Goal: Task Accomplishment & Management: Manage account settings

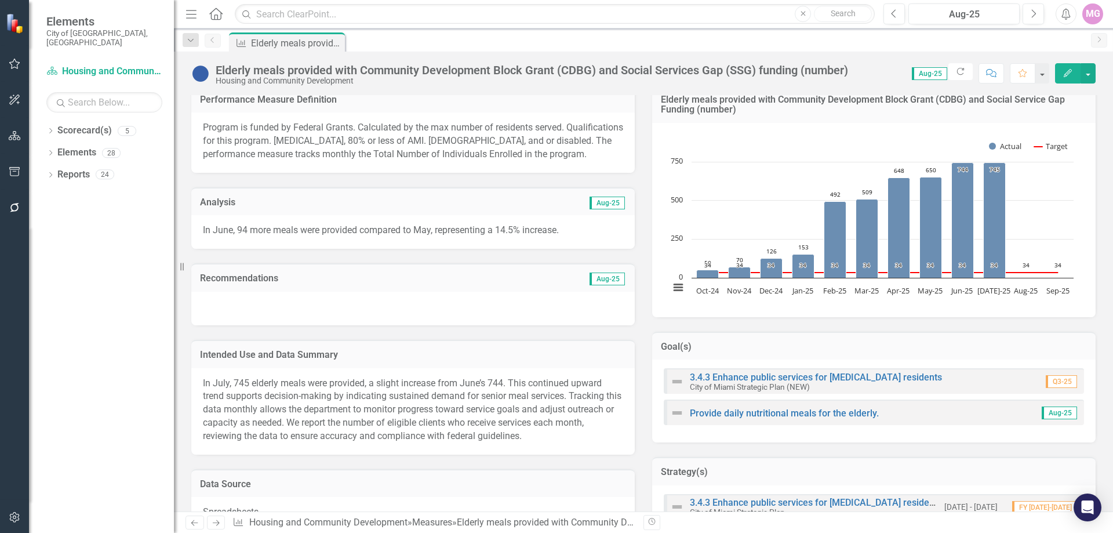
scroll to position [58, 0]
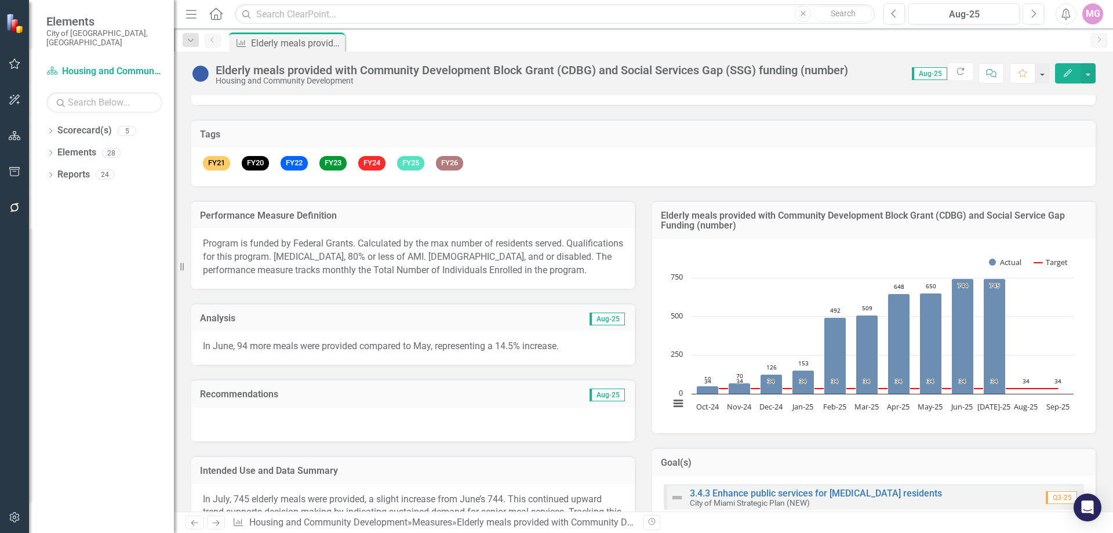
click at [346, 347] on p "In June, 94 more meals were provided compared to May, representing a 14.5% incr…" at bounding box center [413, 346] width 420 height 13
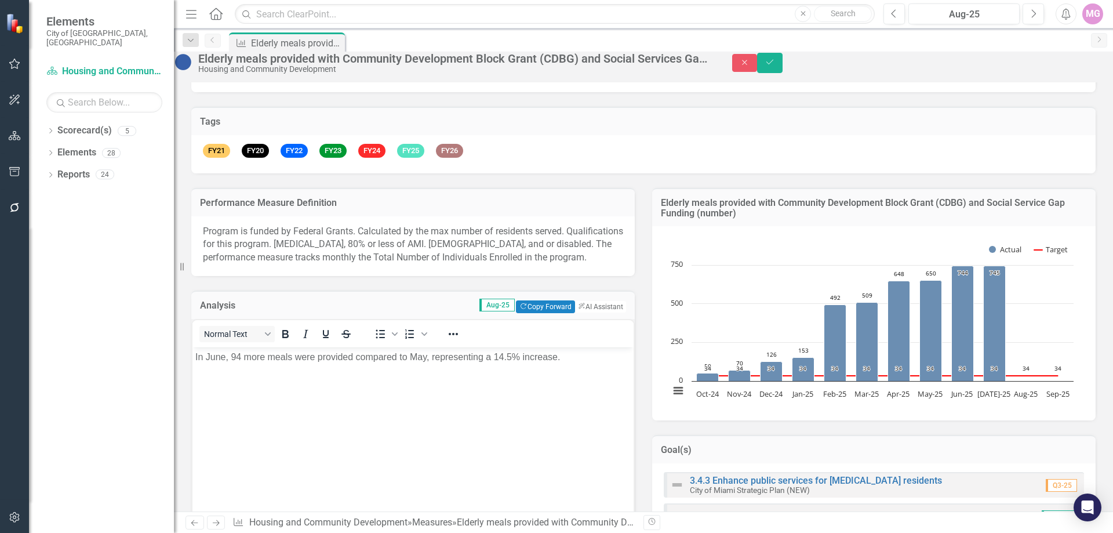
scroll to position [0, 0]
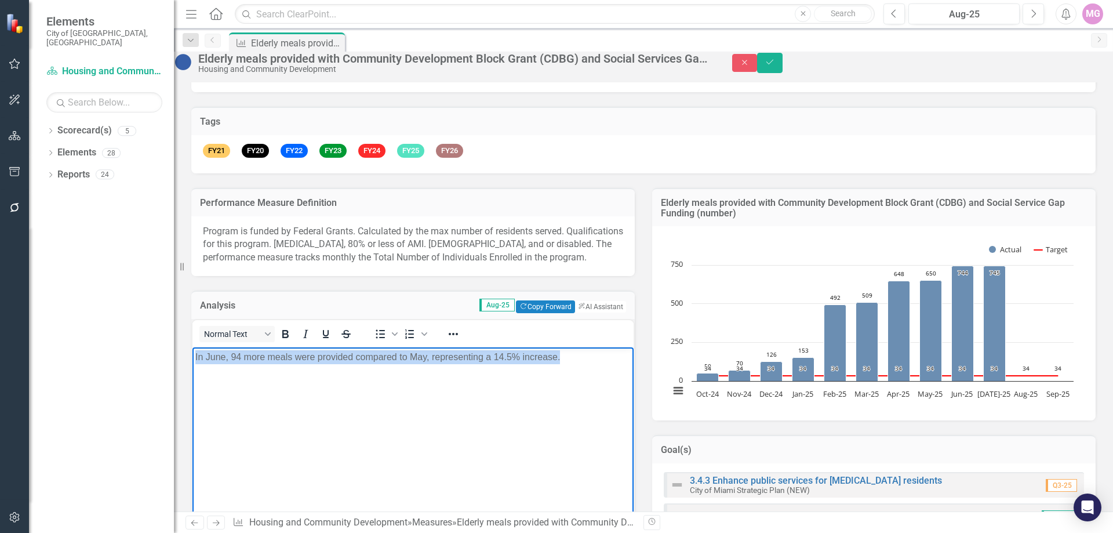
drag, startPoint x: 569, startPoint y: 354, endPoint x: 394, endPoint y: 736, distance: 420.3
click at [192, 372] on html "In June, 94 more meals were provided compared to May, representing a 14.5% incr…" at bounding box center [412, 434] width 441 height 174
paste body "Rich Text Area. Press ALT-0 for help."
click at [241, 384] on body "Rich Text Area. Press ALT-0 for help." at bounding box center [412, 434] width 441 height 174
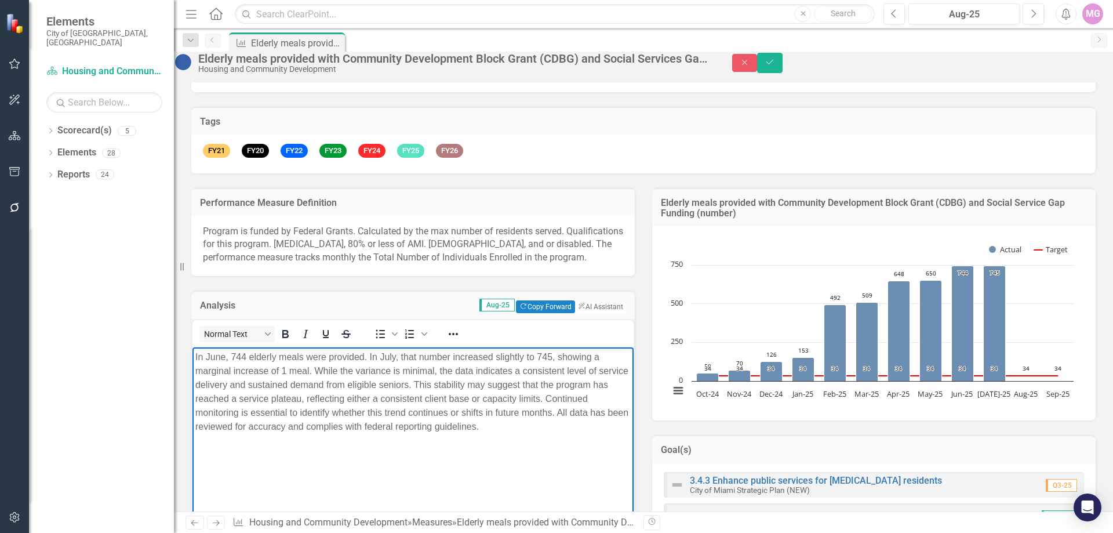
click at [546, 472] on body "In June, 744 elderly meals were provided. In July, that number increased slight…" at bounding box center [412, 434] width 441 height 174
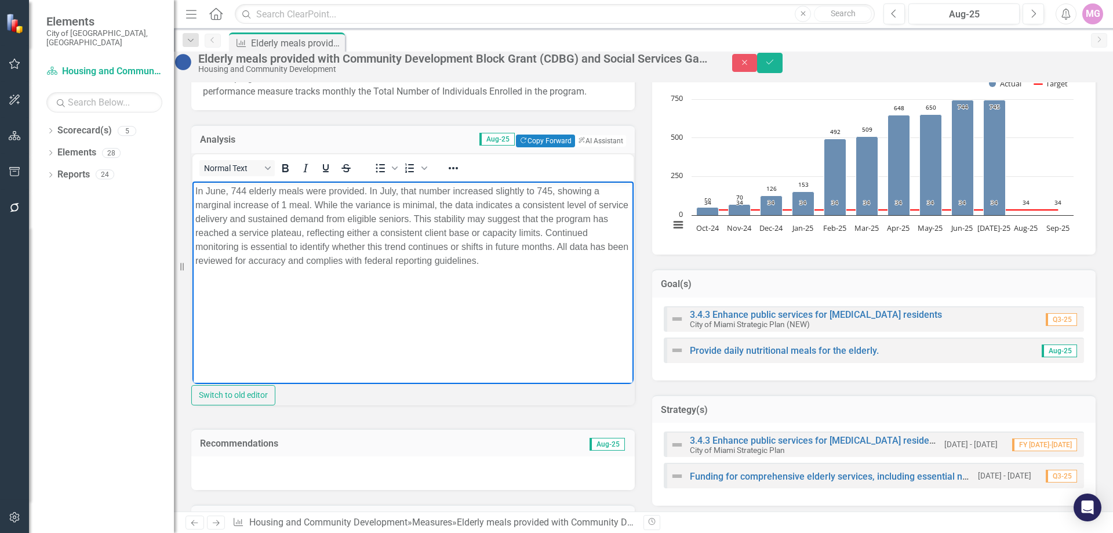
scroll to position [290, 0]
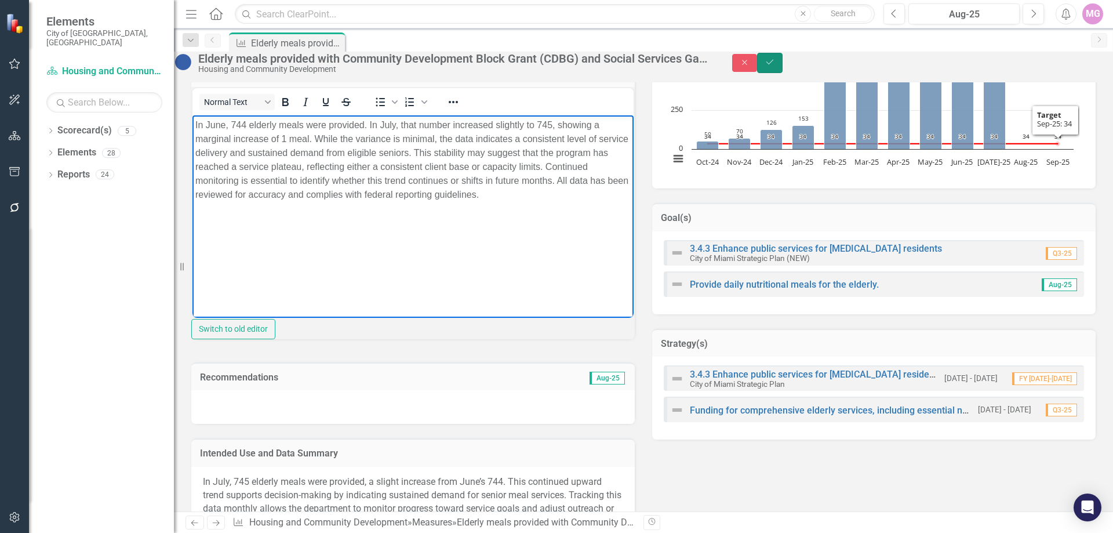
click at [783, 62] on button "Save" at bounding box center [770, 63] width 26 height 20
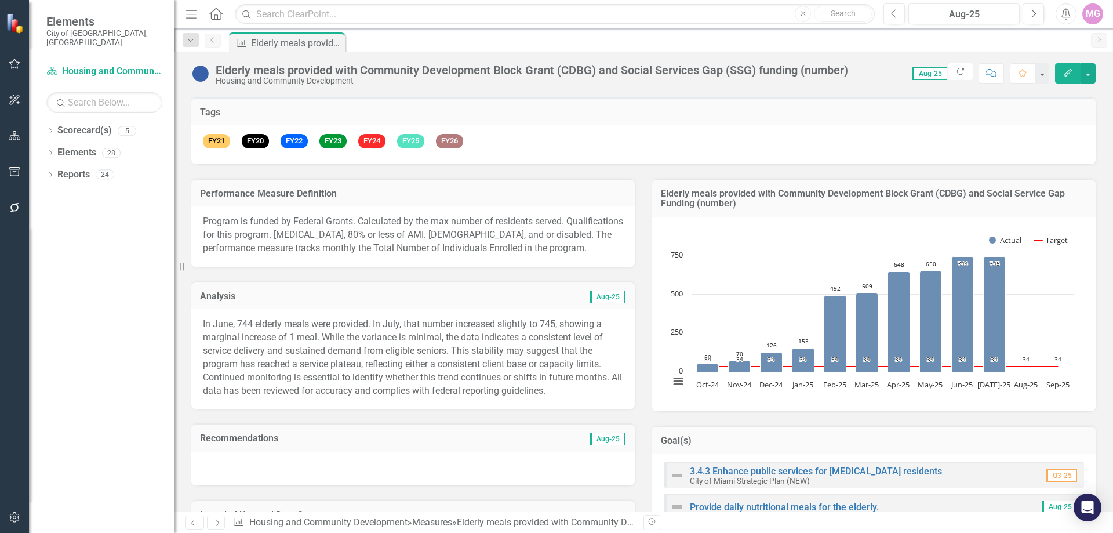
scroll to position [0, 0]
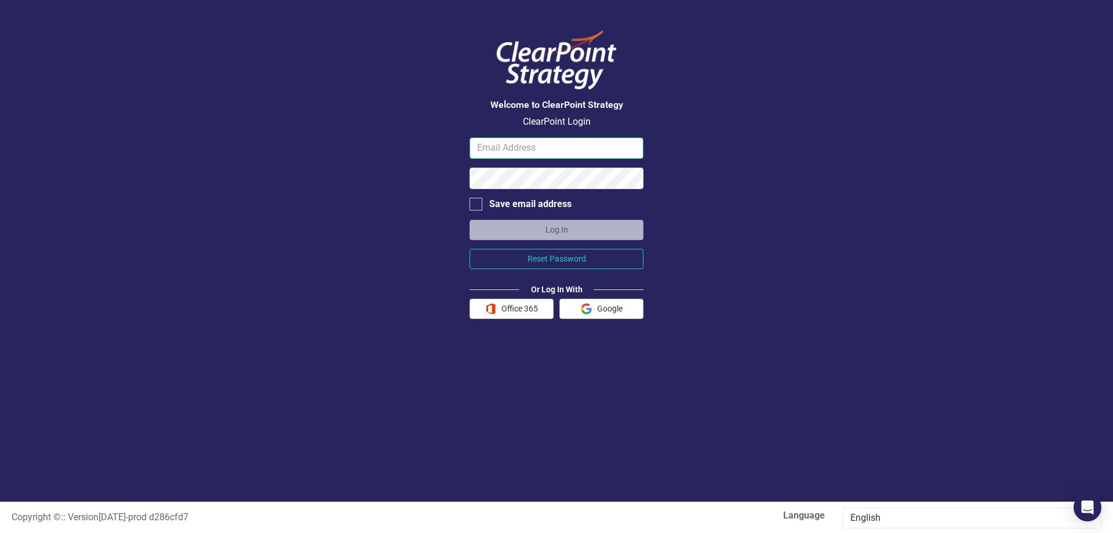
type input "mgalo@miamigov.com"
click at [517, 227] on button "Log In" at bounding box center [557, 230] width 174 height 20
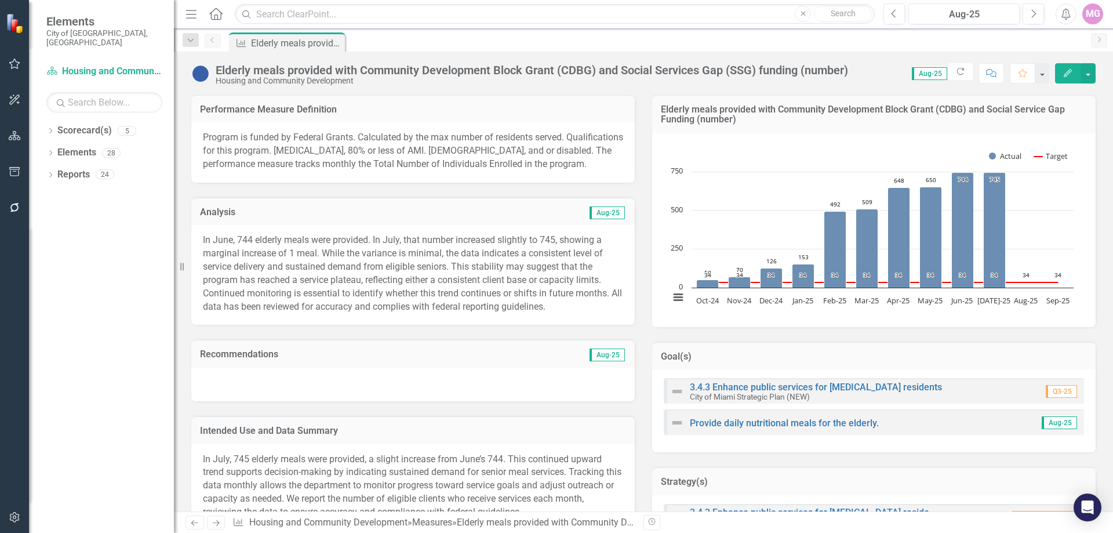
scroll to position [174, 0]
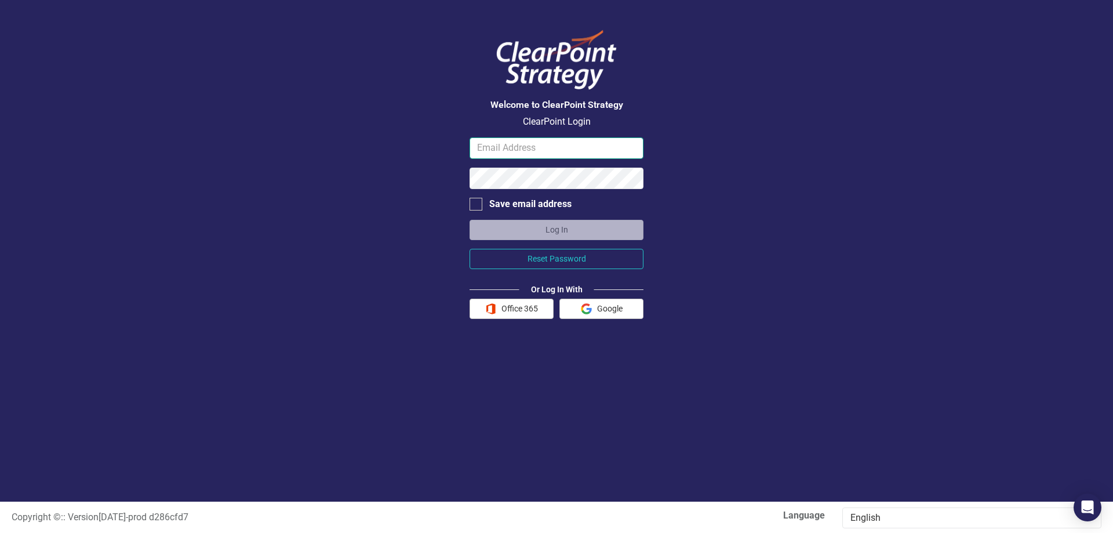
type input "mgalo@miamigov.com"
click at [553, 228] on button "Log In" at bounding box center [557, 230] width 174 height 20
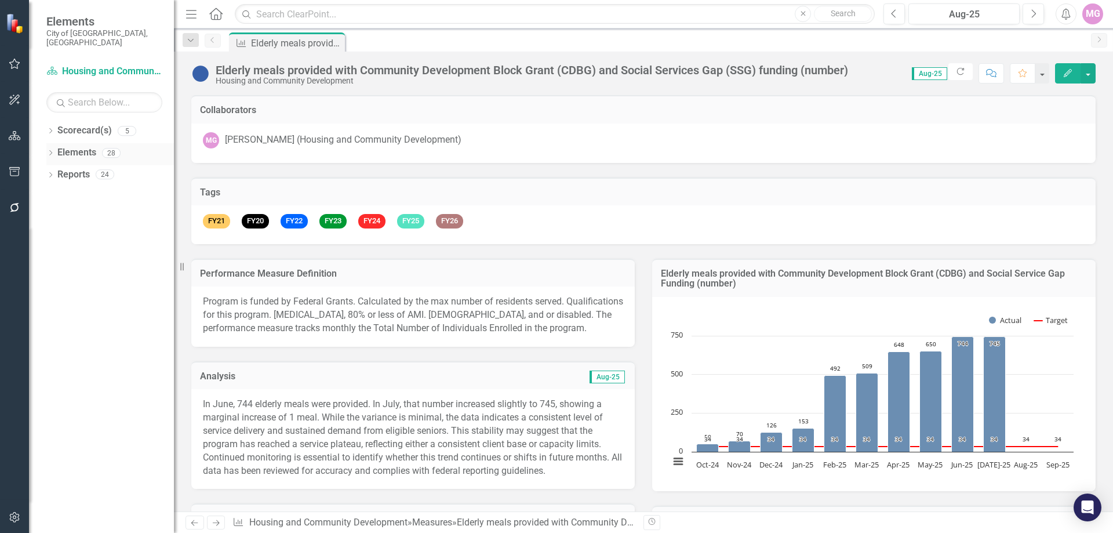
click at [81, 143] on div "Elements" at bounding box center [76, 152] width 39 height 19
click at [90, 146] on link "Elements" at bounding box center [76, 152] width 39 height 13
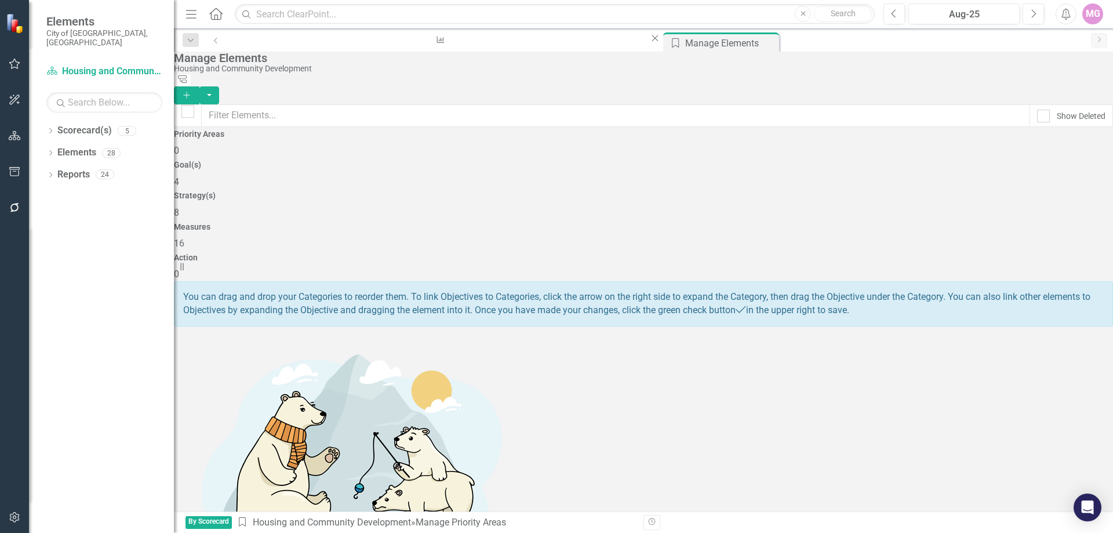
click at [848, 223] on div "Measures 16" at bounding box center [643, 237] width 939 height 28
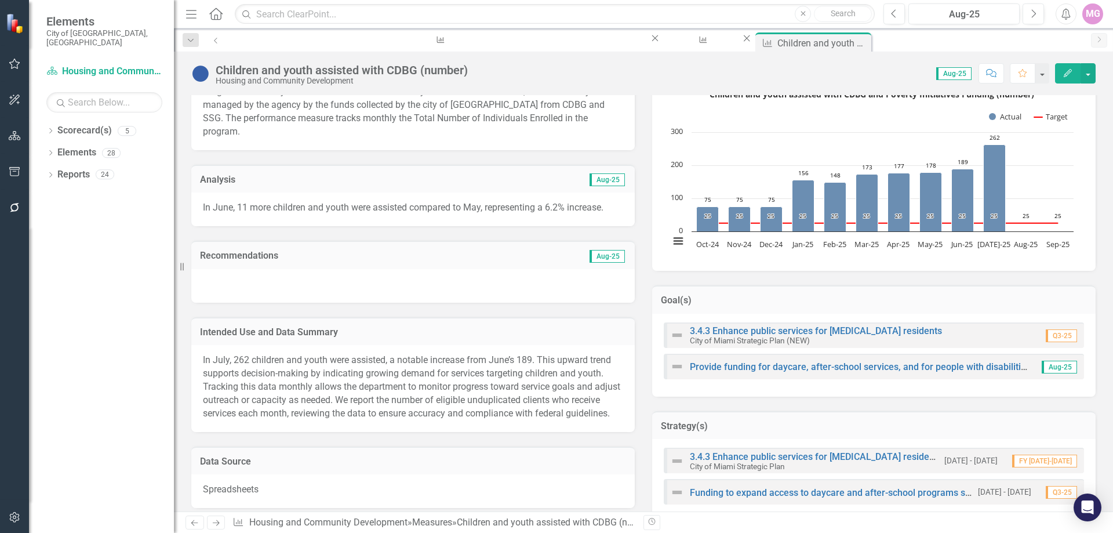
scroll to position [174, 0]
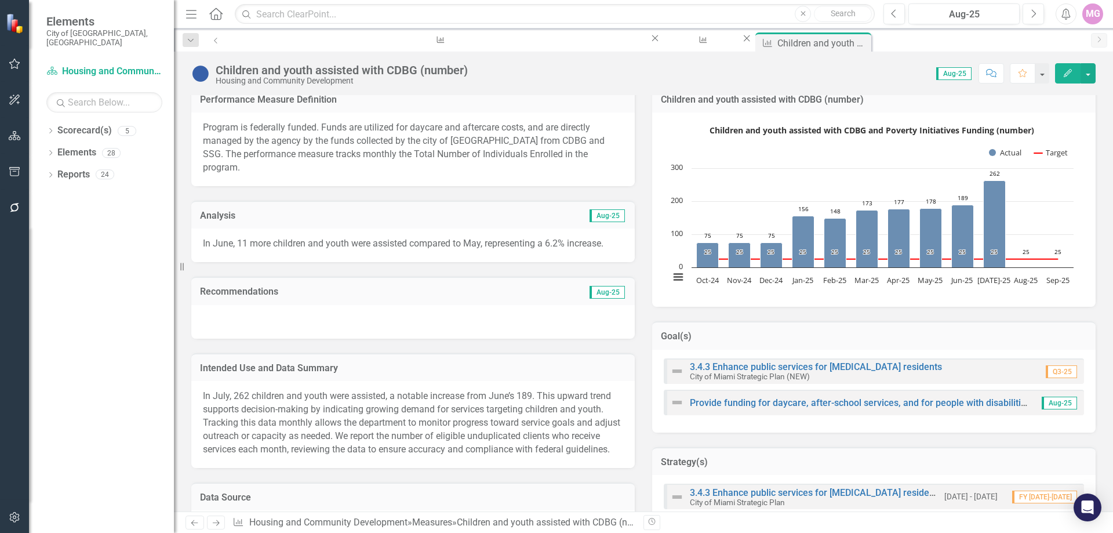
click at [239, 237] on p "In June, 11 more children and youth were assisted compared to May, representing…" at bounding box center [413, 243] width 420 height 13
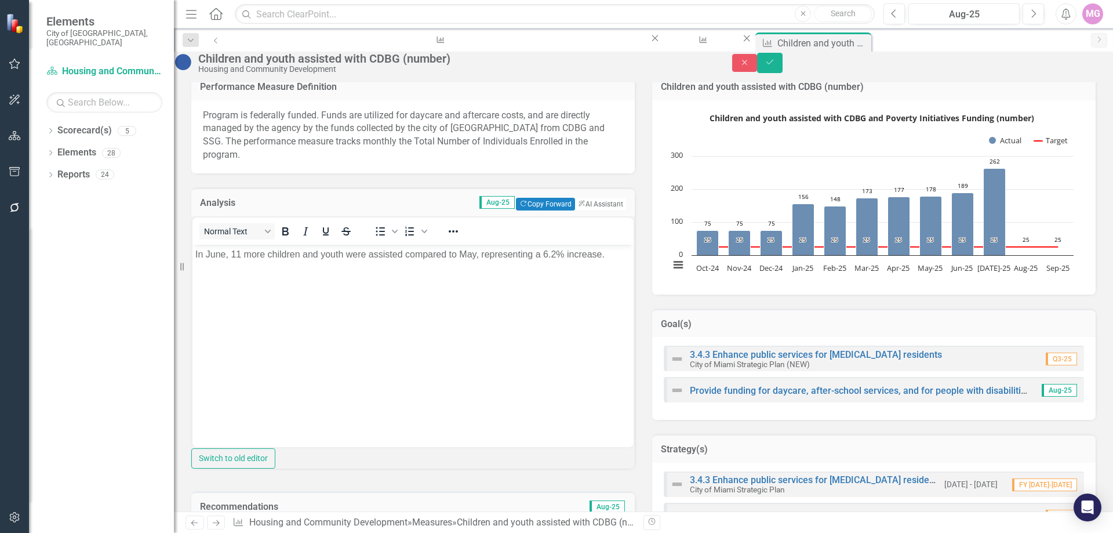
scroll to position [0, 0]
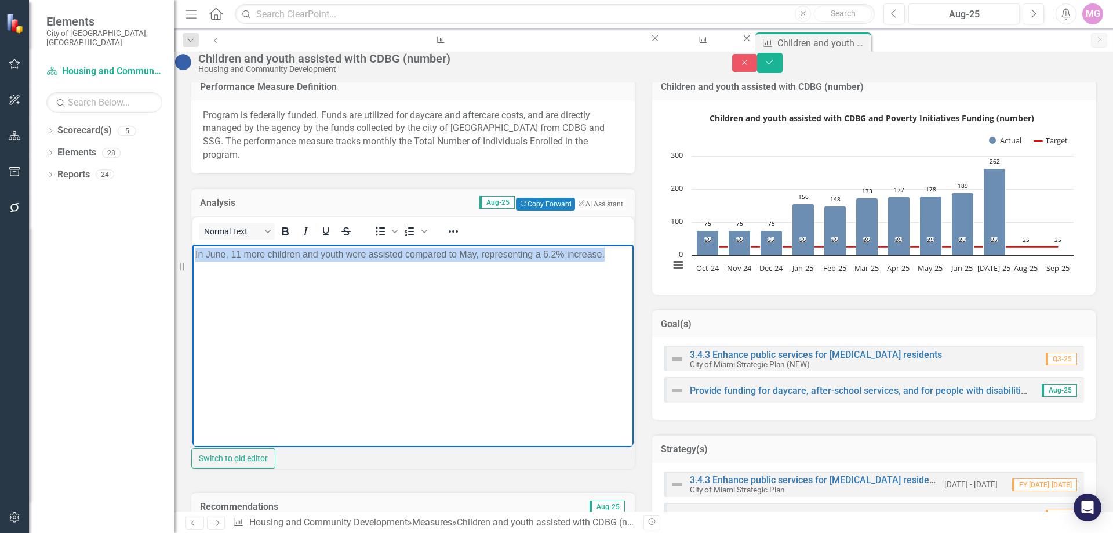
drag, startPoint x: 195, startPoint y: 255, endPoint x: 259, endPoint y: 282, distance: 68.8
click at [259, 282] on body "In June, 11 more children and youth were assisted compared to May, representing…" at bounding box center [412, 331] width 441 height 174
paste body "Rich Text Area. Press ALT-0 for help."
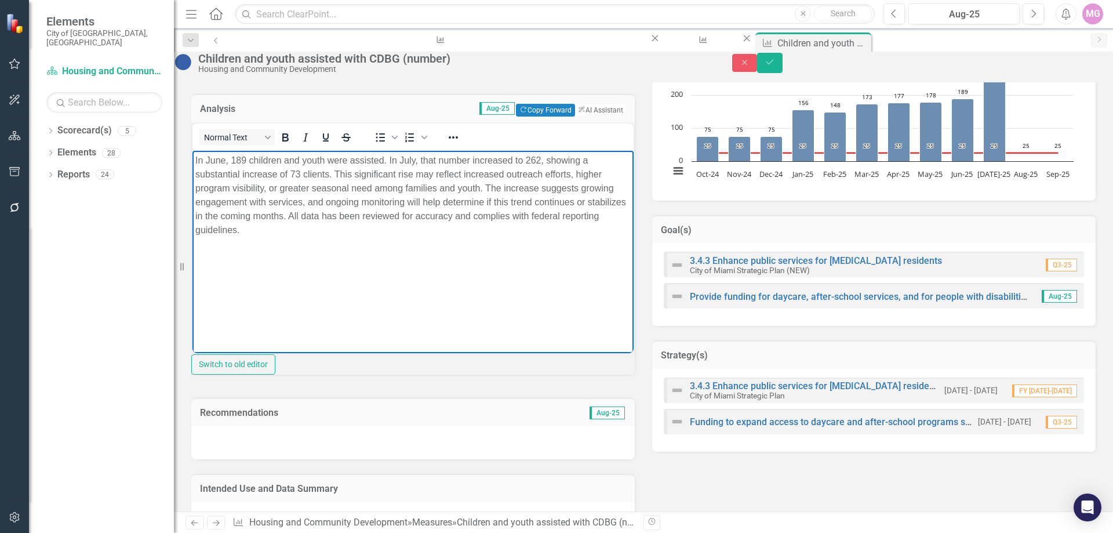
scroll to position [174, 0]
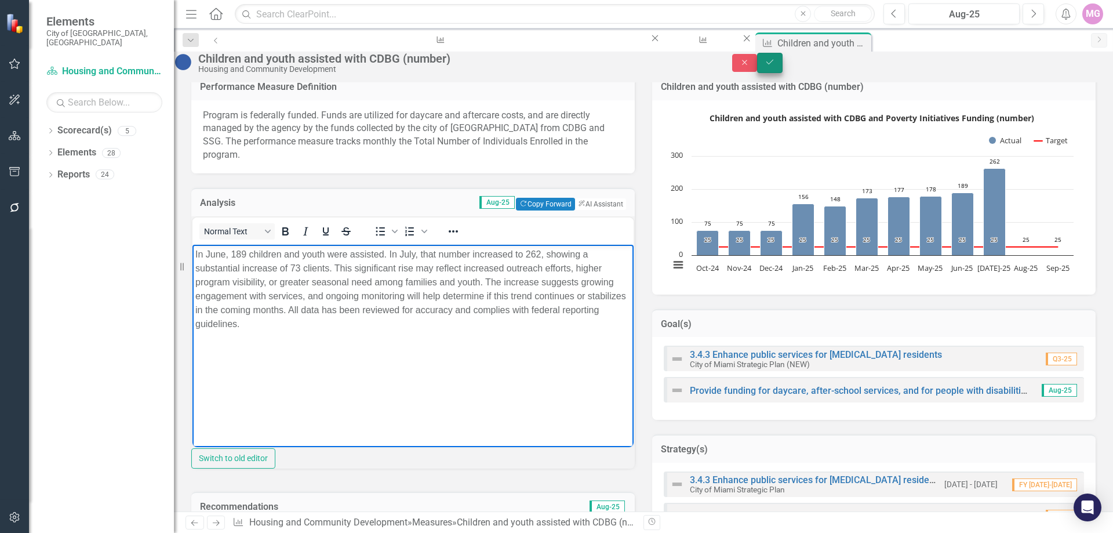
click at [775, 66] on icon "Save" at bounding box center [770, 62] width 10 height 8
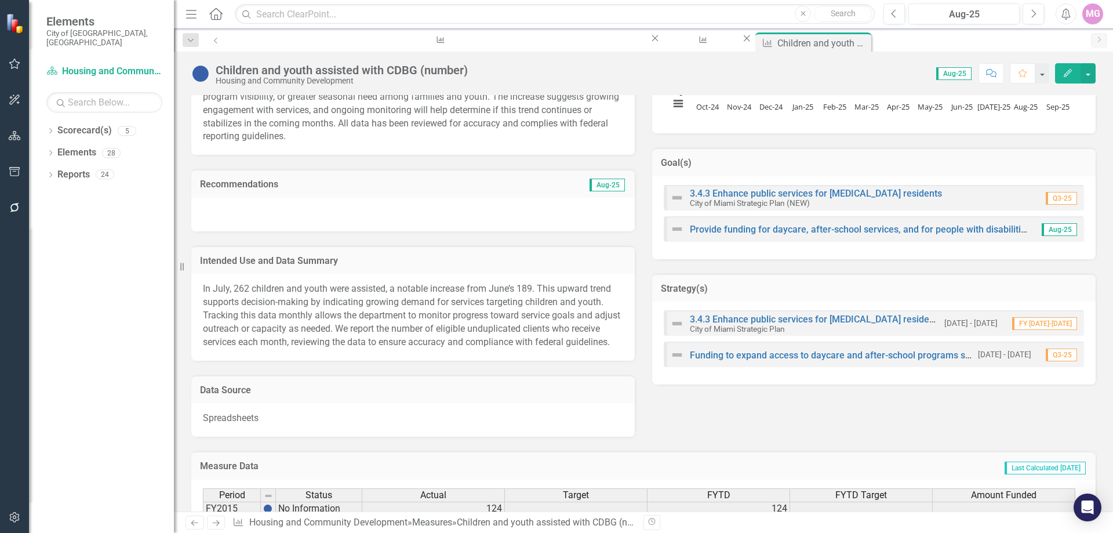
scroll to position [348, 0]
drag, startPoint x: 185, startPoint y: 268, endPoint x: 77, endPoint y: 240, distance: 111.5
click at [77, 240] on div "Elements City of Miami, FL Scorecard(s) Housing and Community Development Searc…" at bounding box center [87, 266] width 174 height 533
click at [183, 263] on div "Resize" at bounding box center [178, 266] width 9 height 533
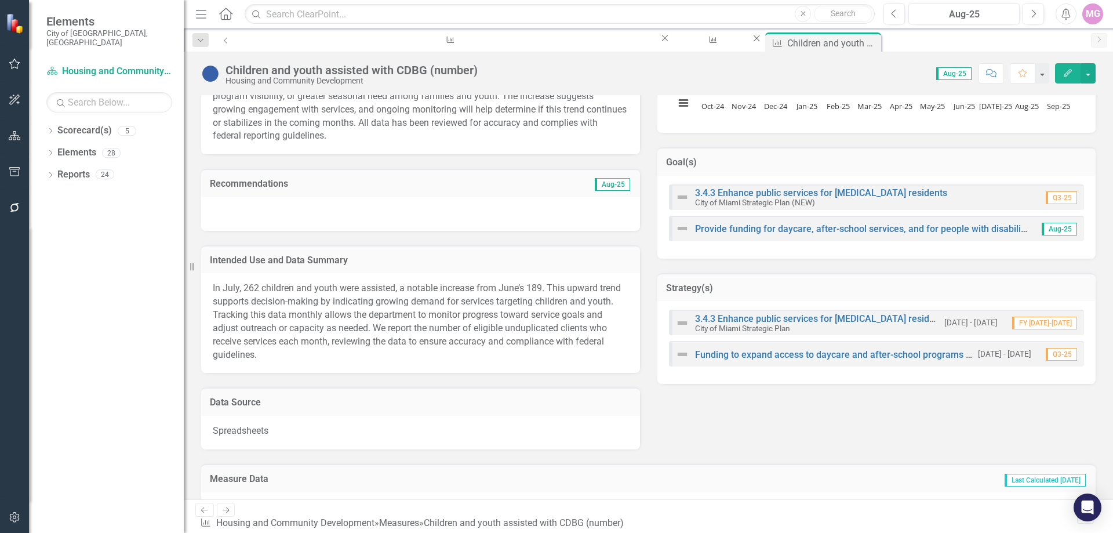
click at [198, 12] on icon "Menu" at bounding box center [201, 14] width 15 height 12
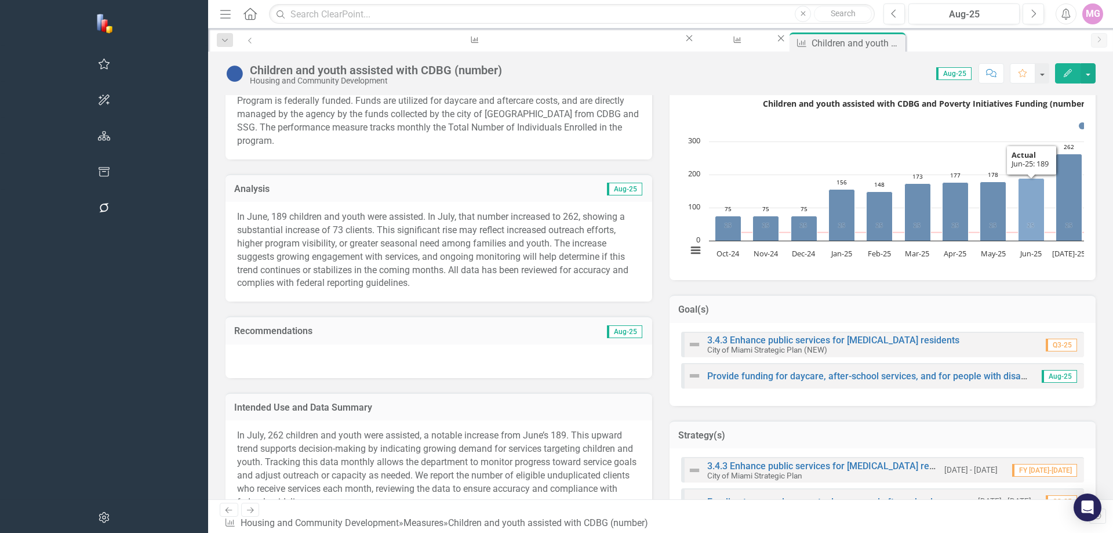
scroll to position [174, 0]
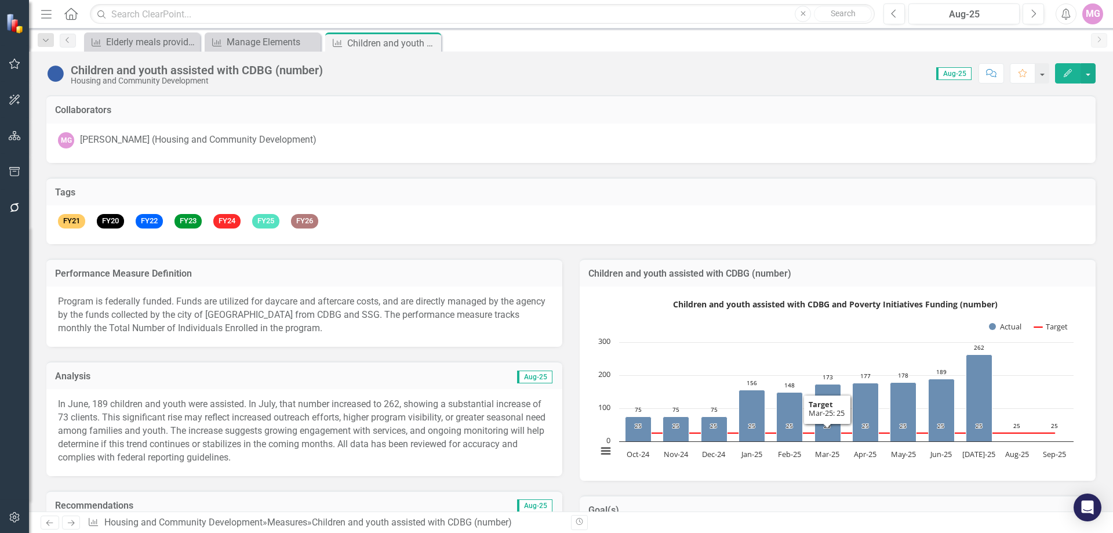
scroll to position [174, 0]
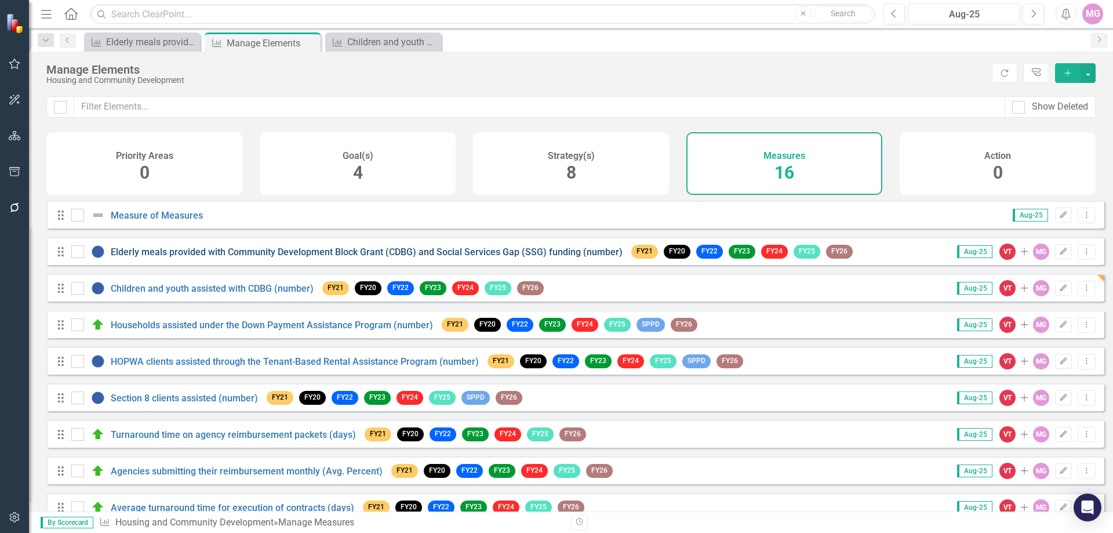
click at [135, 257] on link "Elderly meals provided with Community Development Block Grant (CDBG) and Social…" at bounding box center [367, 251] width 512 height 11
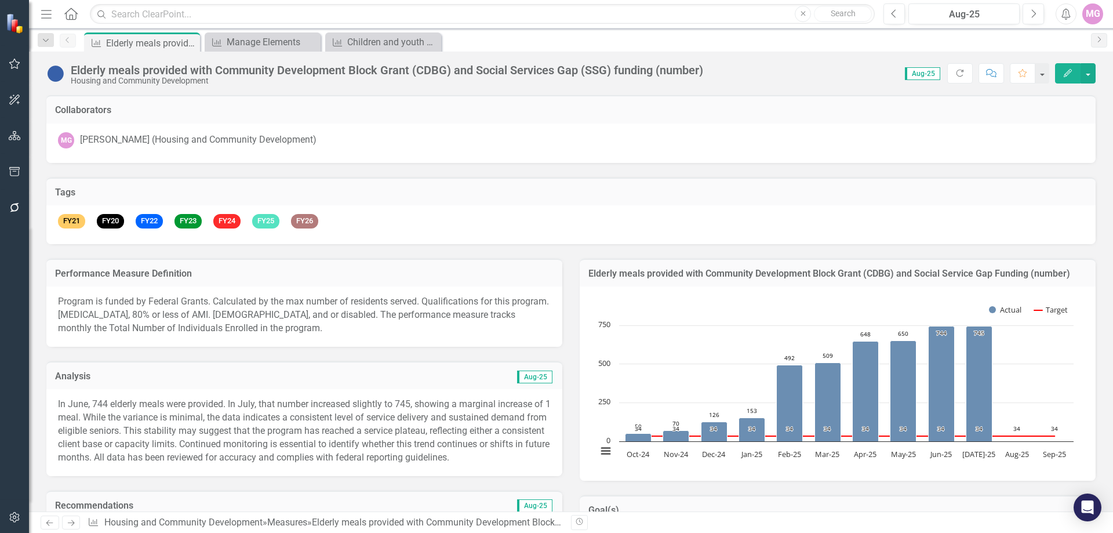
drag, startPoint x: 476, startPoint y: 168, endPoint x: 384, endPoint y: 350, distance: 203.8
click at [384, 350] on div "Analysis Aug-25 In June, 744 elderly meals were provided. In July, that number …" at bounding box center [304, 411] width 533 height 129
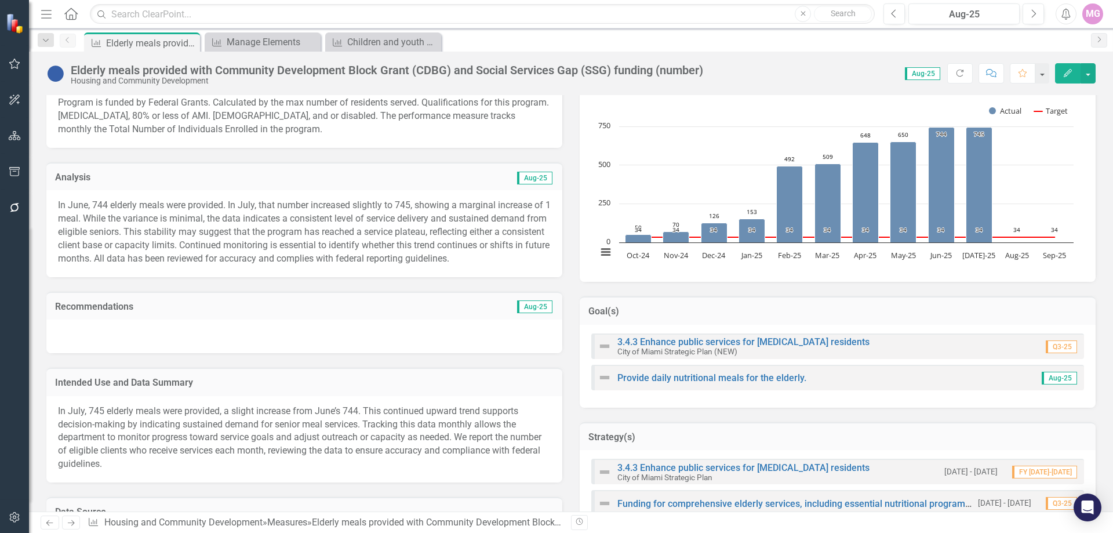
scroll to position [174, 0]
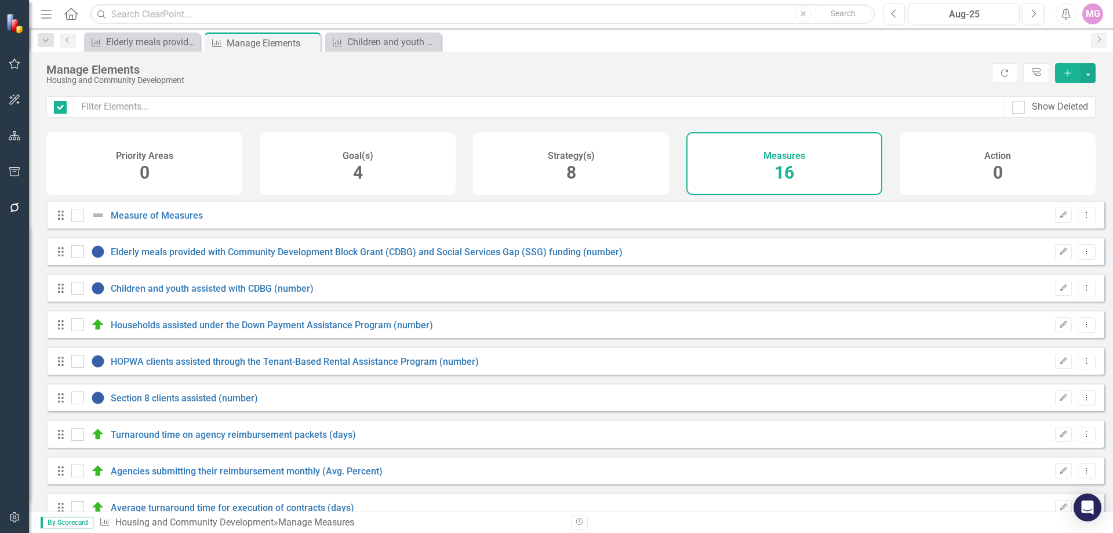
checkbox input "false"
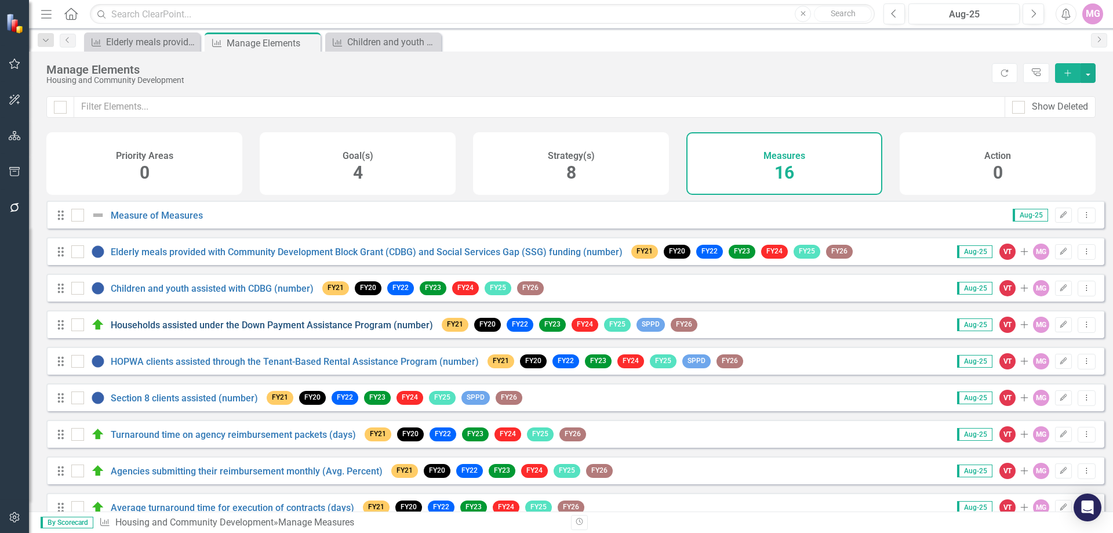
click at [162, 330] on link "Households assisted under the Down Payment Assistance Program (number)" at bounding box center [272, 324] width 322 height 11
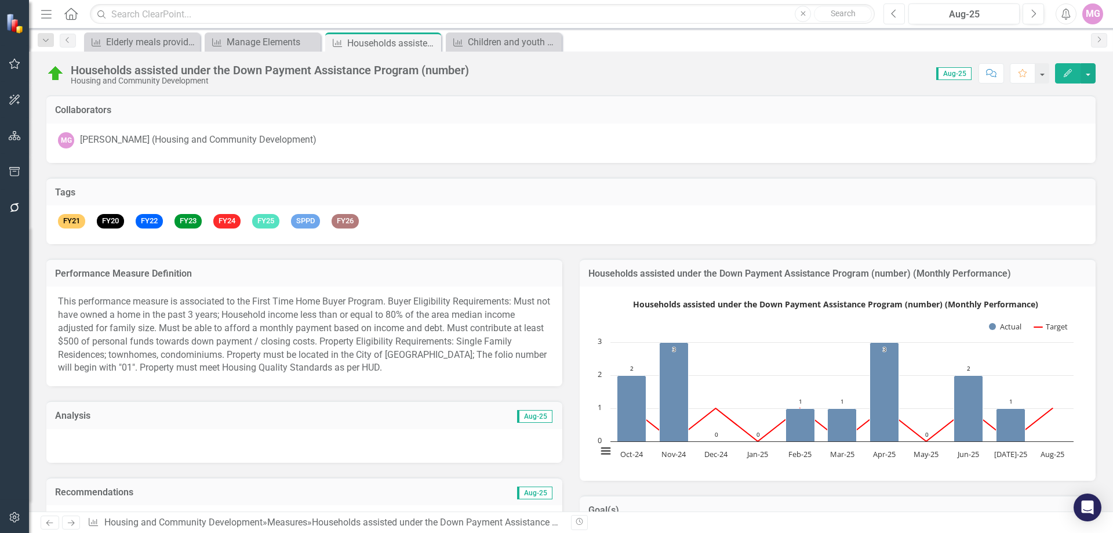
click at [892, 16] on icon "Previous" at bounding box center [894, 14] width 6 height 10
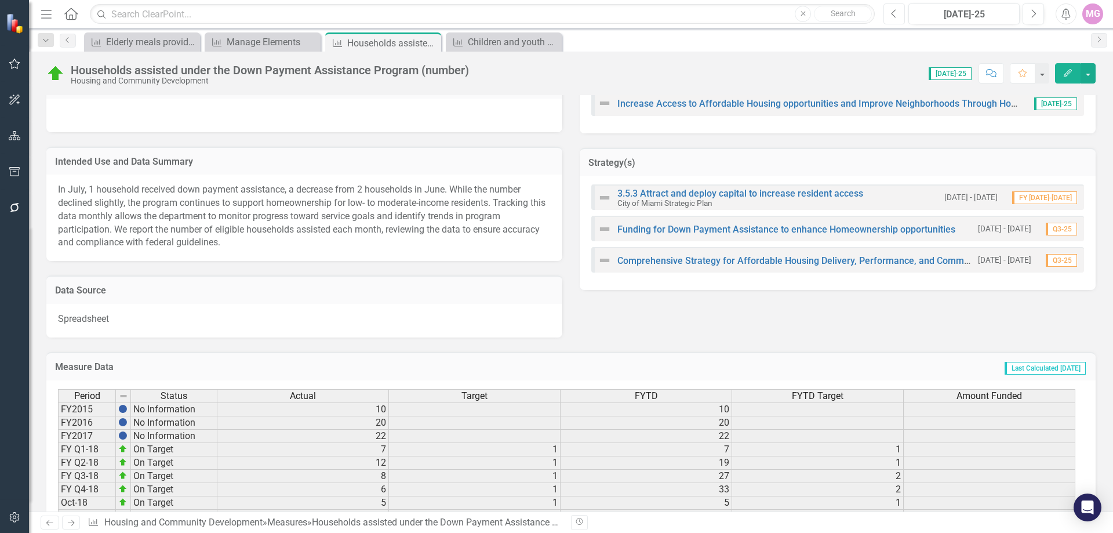
scroll to position [464, 0]
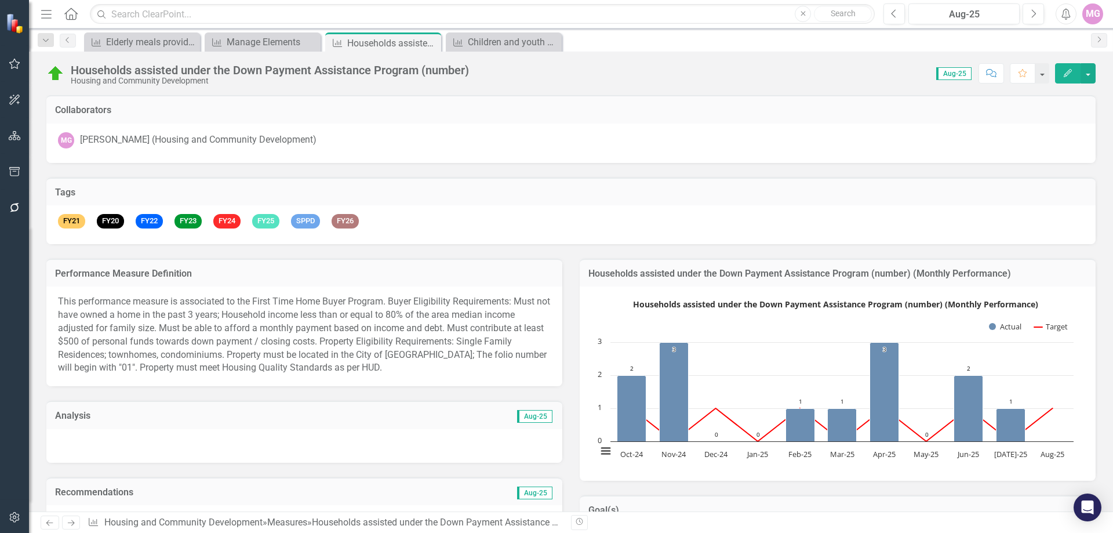
click at [49, 10] on icon "button" at bounding box center [46, 14] width 10 height 8
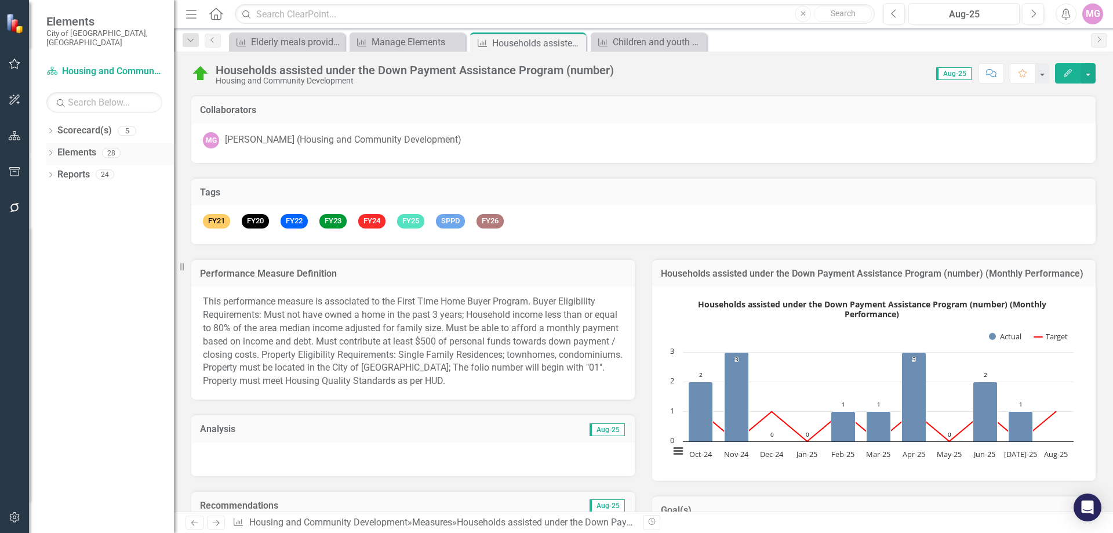
click at [79, 146] on link "Elements" at bounding box center [76, 152] width 39 height 13
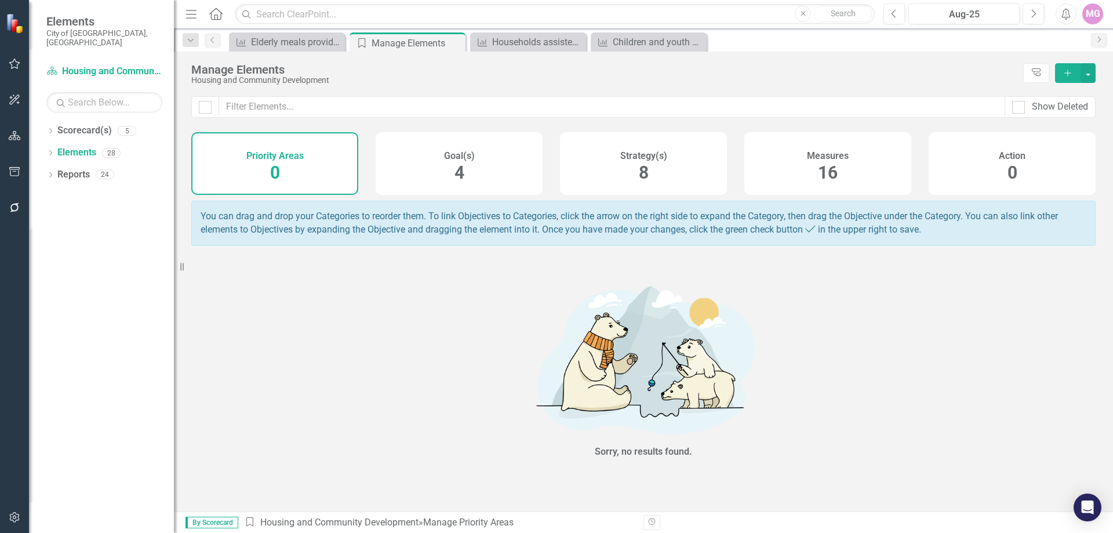
click at [860, 169] on div "Measures 16" at bounding box center [827, 163] width 167 height 63
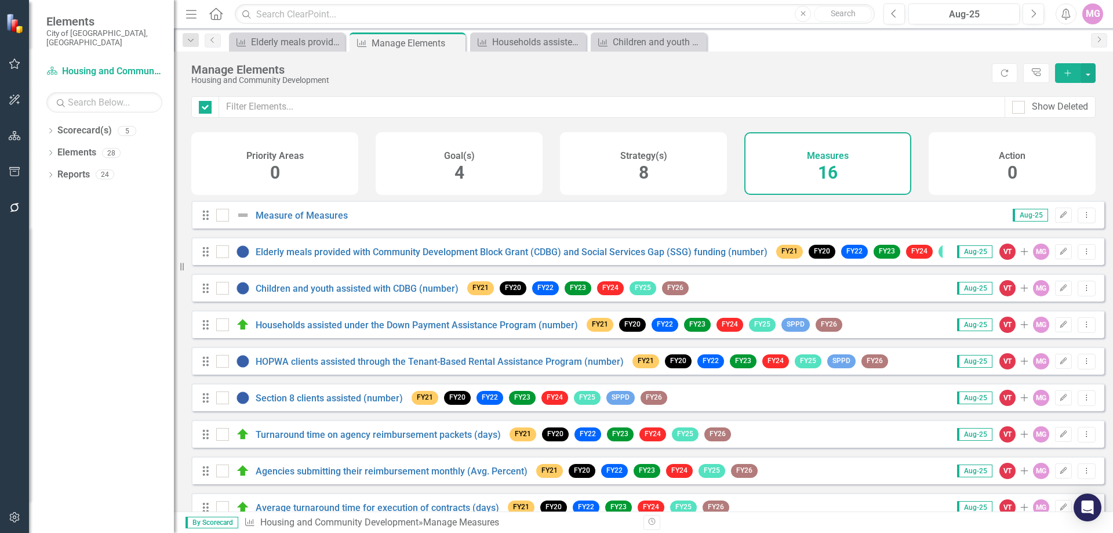
checkbox input "false"
click at [327, 367] on link "HOPWA clients assisted through the Tenant-Based Rental Assistance Program (numb…" at bounding box center [440, 361] width 368 height 11
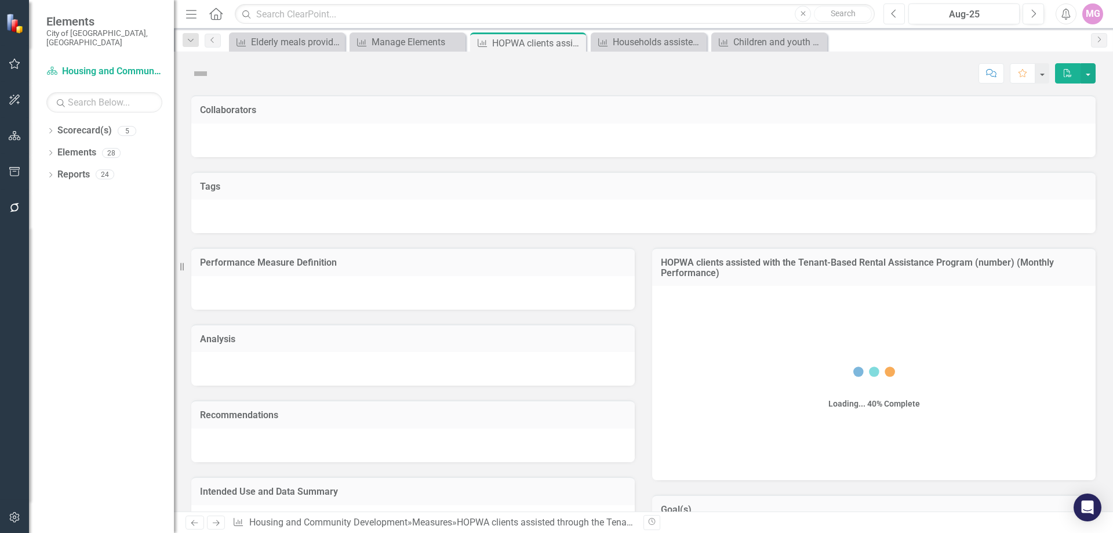
click at [895, 19] on button "Previous" at bounding box center [894, 13] width 21 height 21
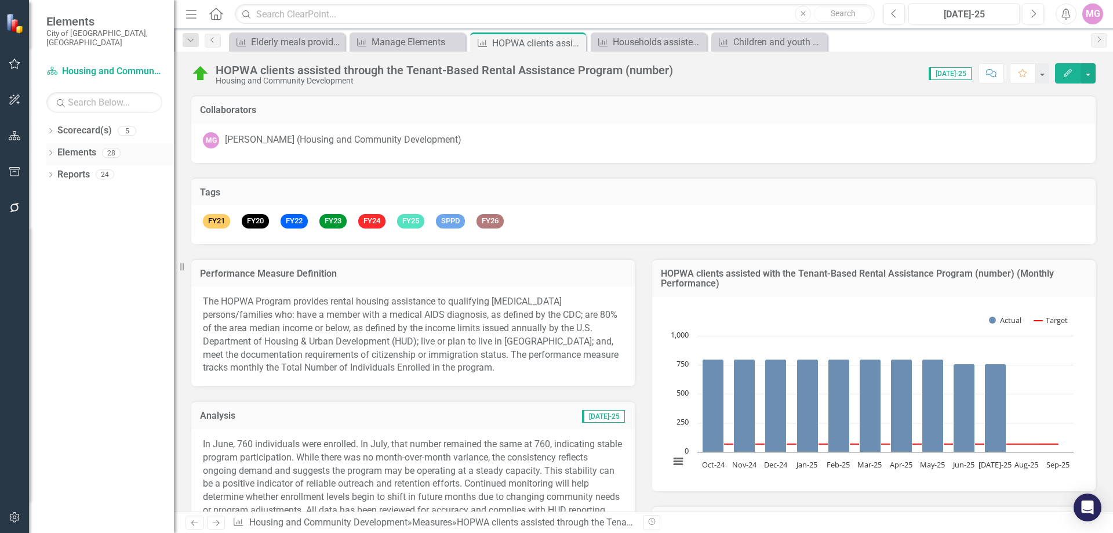
click at [63, 146] on link "Elements" at bounding box center [76, 152] width 39 height 13
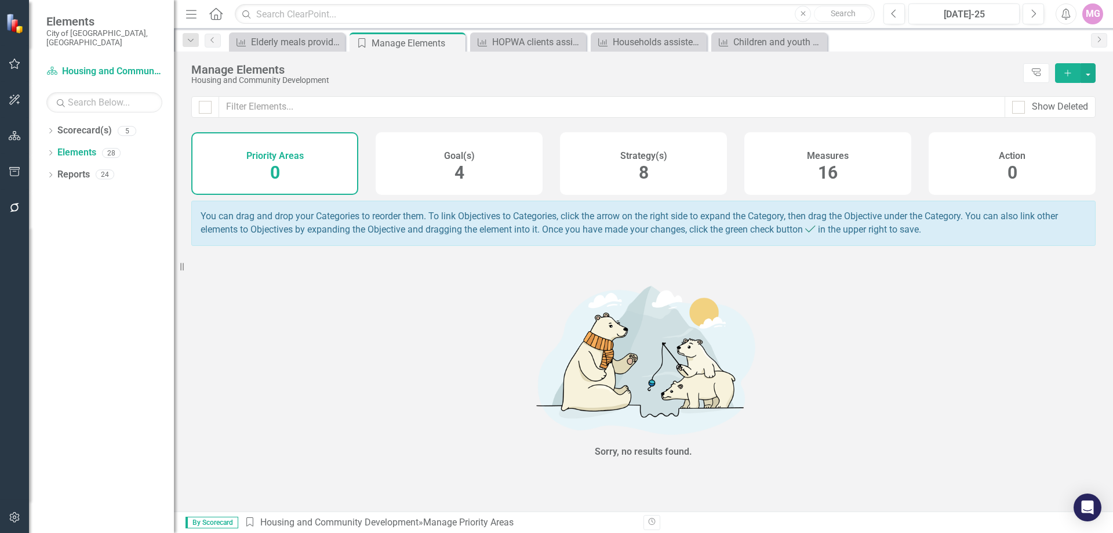
click at [807, 153] on div "Measures 16" at bounding box center [827, 163] width 167 height 63
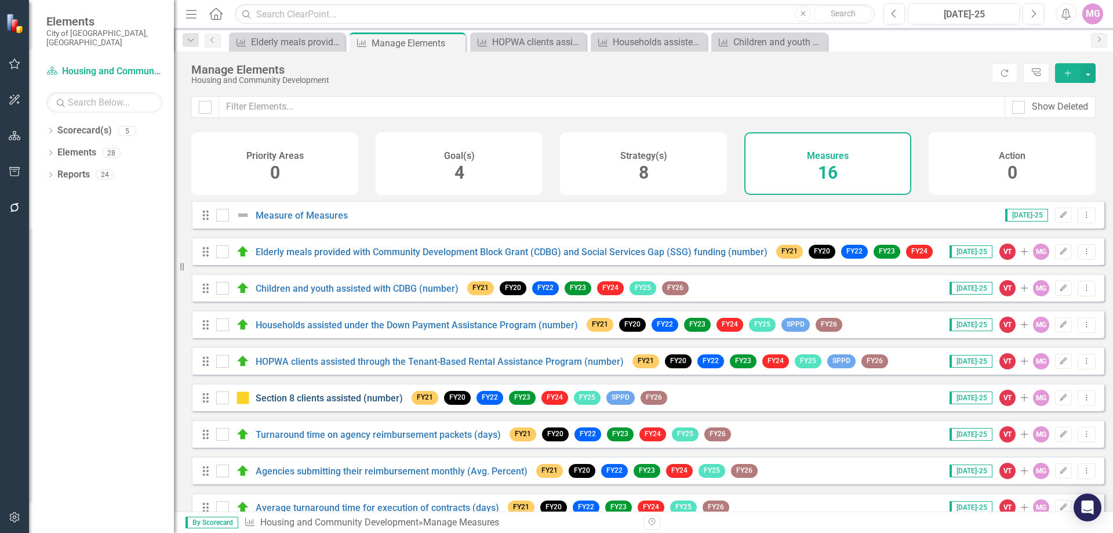
click at [369, 404] on link "Section 8 clients assisted (number)" at bounding box center [329, 398] width 147 height 11
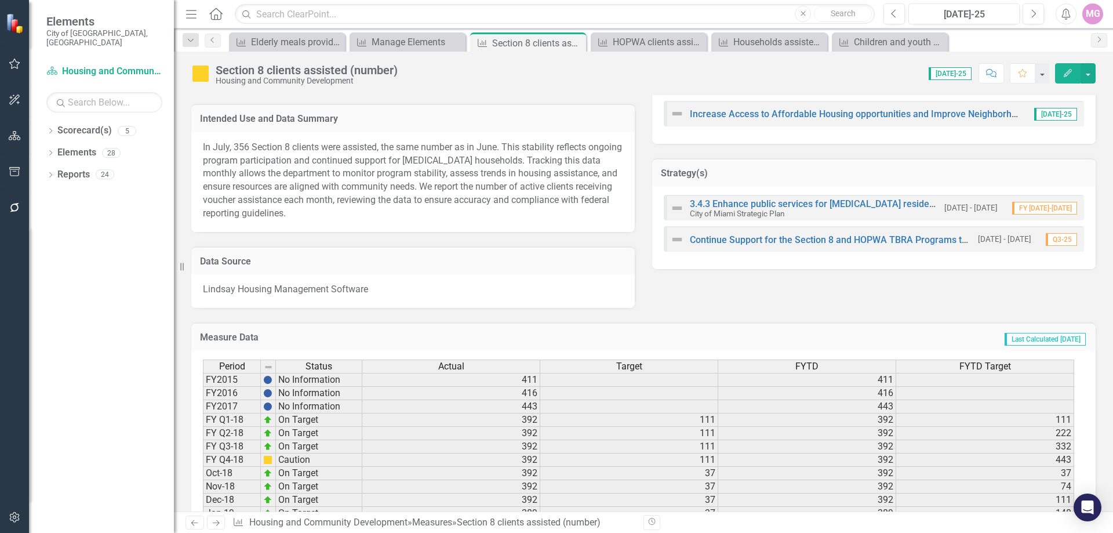
scroll to position [464, 0]
click at [112, 148] on div "28" at bounding box center [111, 153] width 19 height 10
click at [82, 146] on link "Elements" at bounding box center [76, 152] width 39 height 13
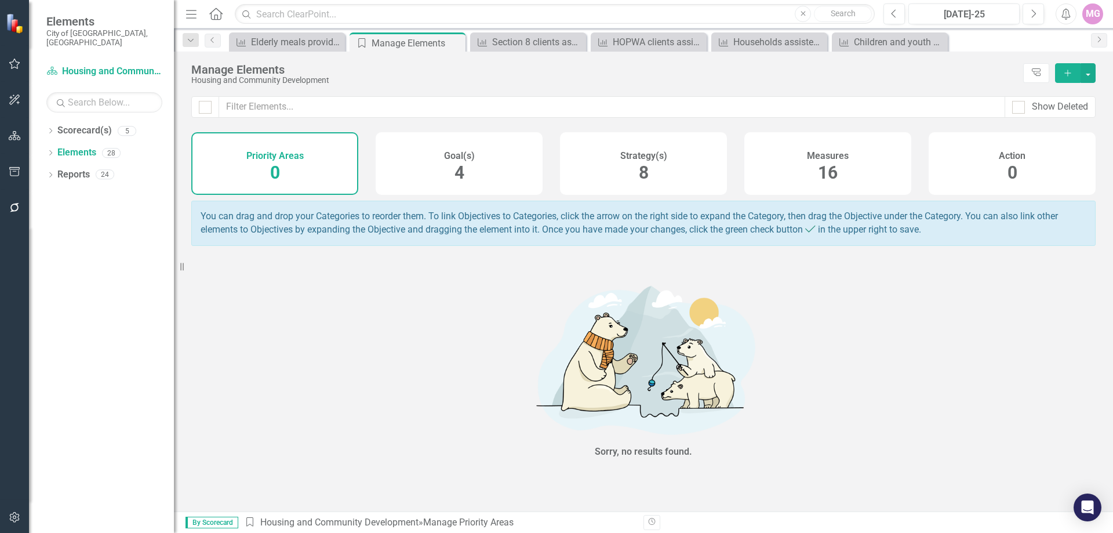
click at [847, 157] on h4 "Measures" at bounding box center [828, 156] width 42 height 10
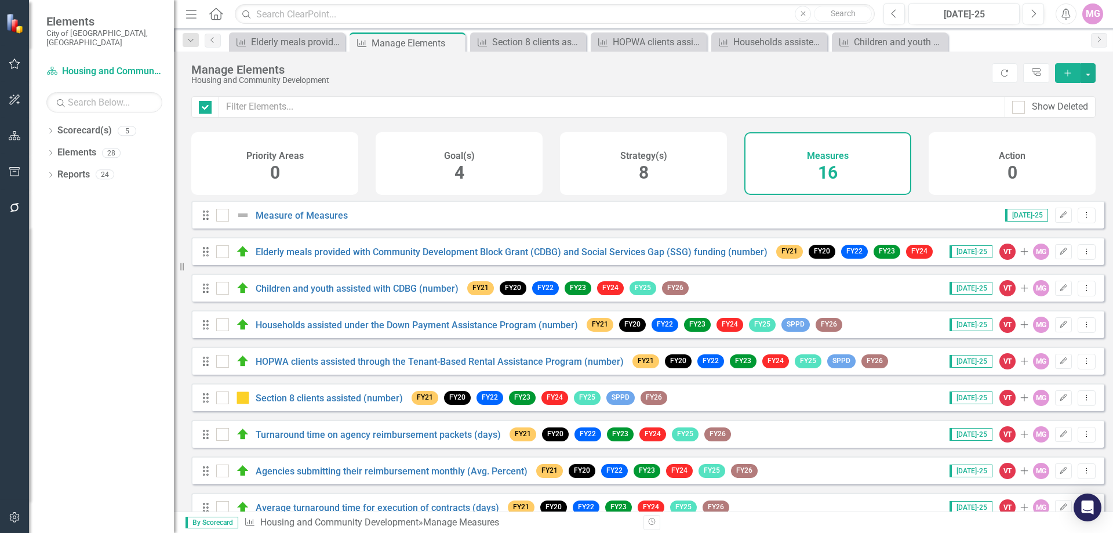
checkbox input "false"
click at [281, 440] on link "Turnaround time on agency reimbursement packets (days)" at bounding box center [378, 434] width 245 height 11
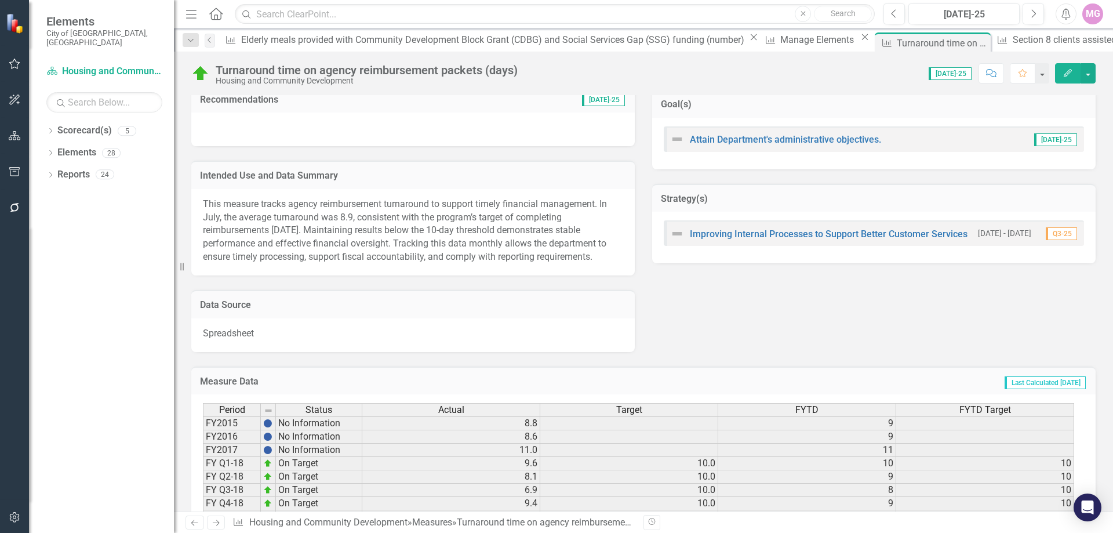
scroll to position [580, 0]
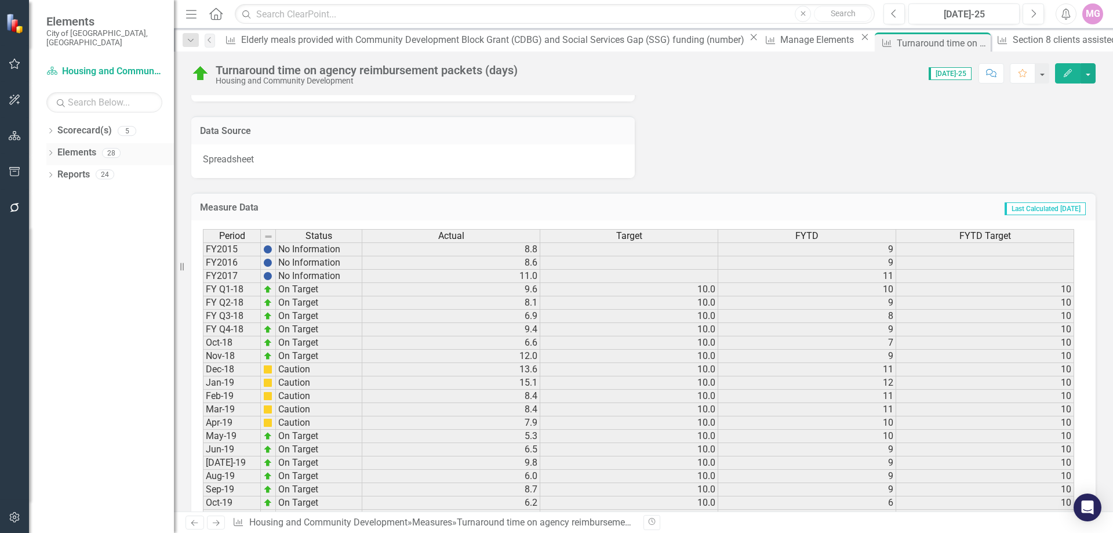
click at [93, 146] on link "Elements" at bounding box center [76, 152] width 39 height 13
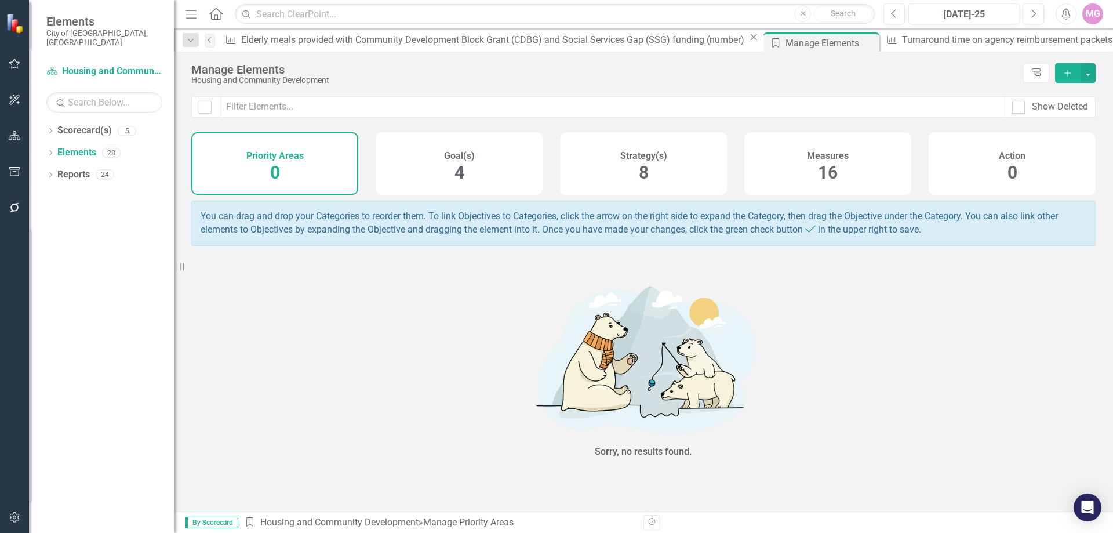
click at [848, 170] on div "Measures 16" at bounding box center [827, 163] width 167 height 63
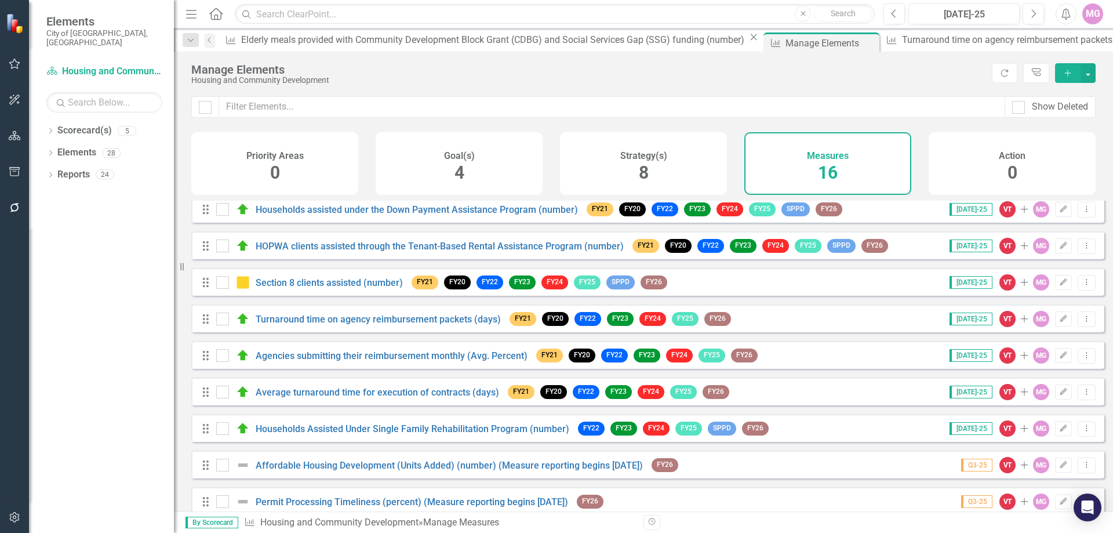
scroll to position [116, 0]
click at [299, 324] on link "Turnaround time on agency reimbursement packets (days)" at bounding box center [378, 318] width 245 height 11
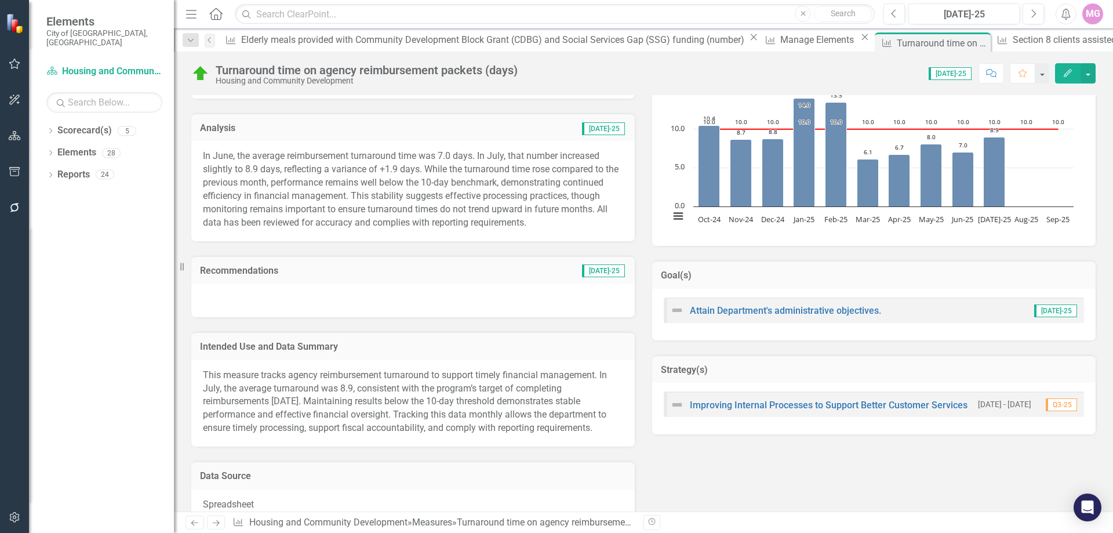
scroll to position [348, 0]
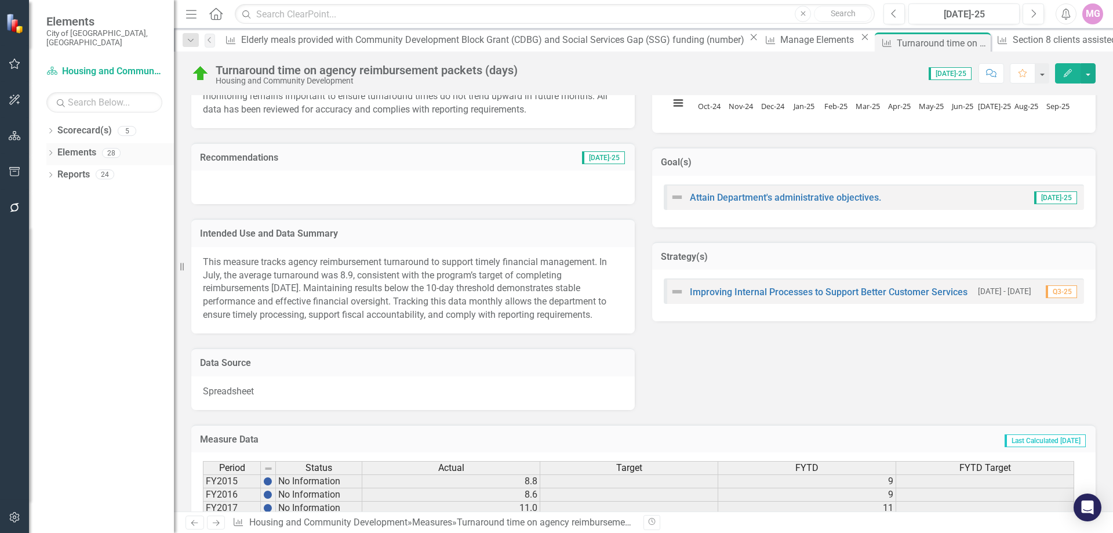
click at [100, 143] on div "Elements 28" at bounding box center [115, 154] width 117 height 22
click at [74, 146] on link "Elements" at bounding box center [76, 152] width 39 height 13
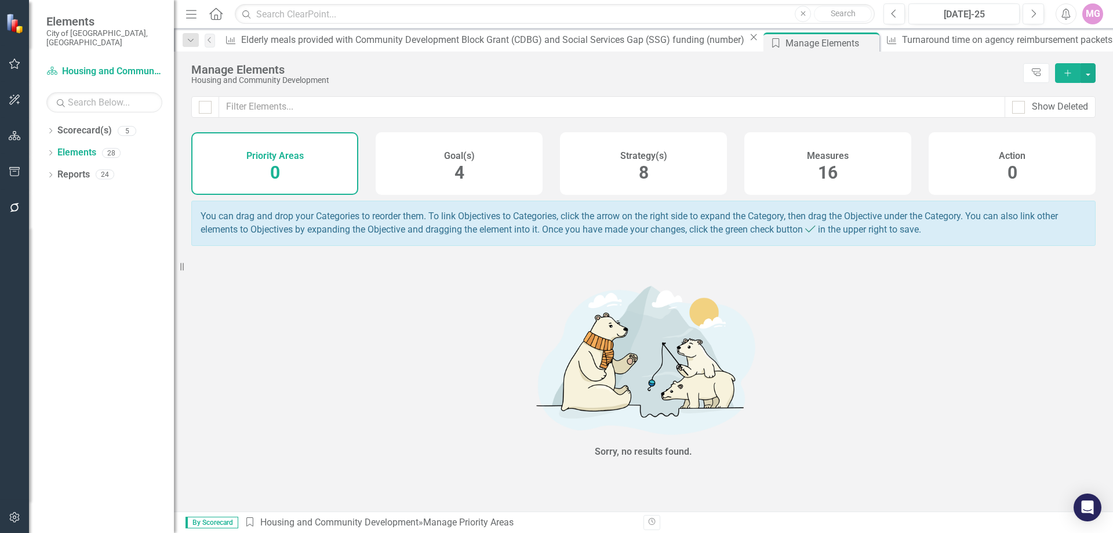
click at [801, 168] on div "Measures 16" at bounding box center [827, 163] width 167 height 63
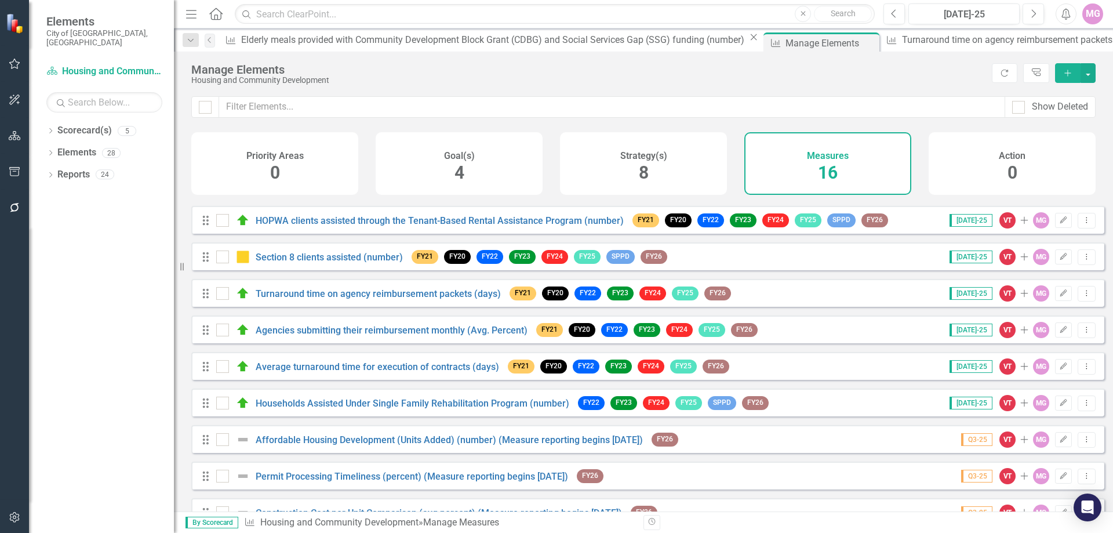
scroll to position [174, 0]
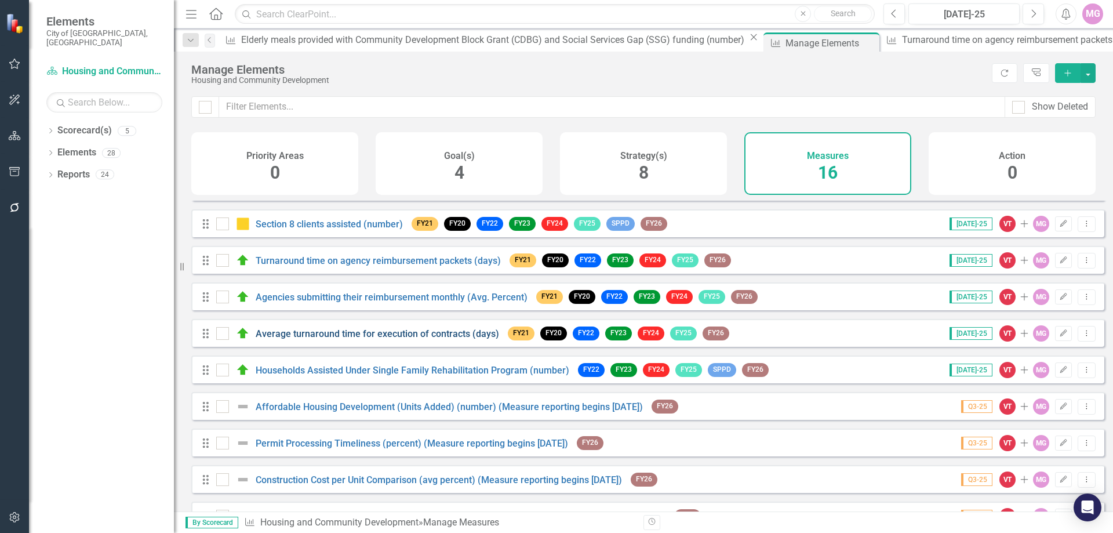
click at [312, 339] on link "Average turnaround time for execution of contracts (days)" at bounding box center [378, 333] width 244 height 11
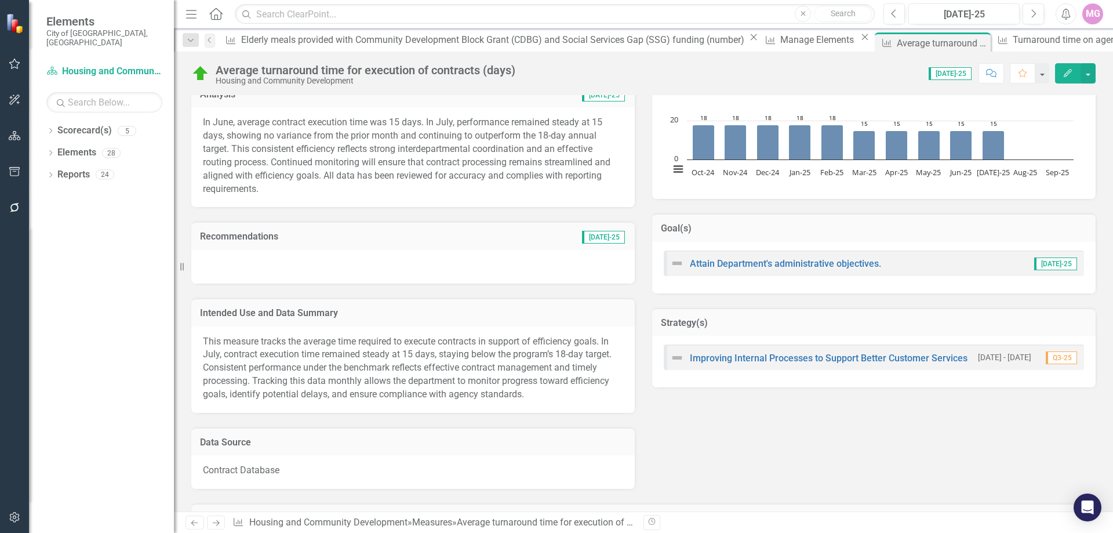
scroll to position [290, 0]
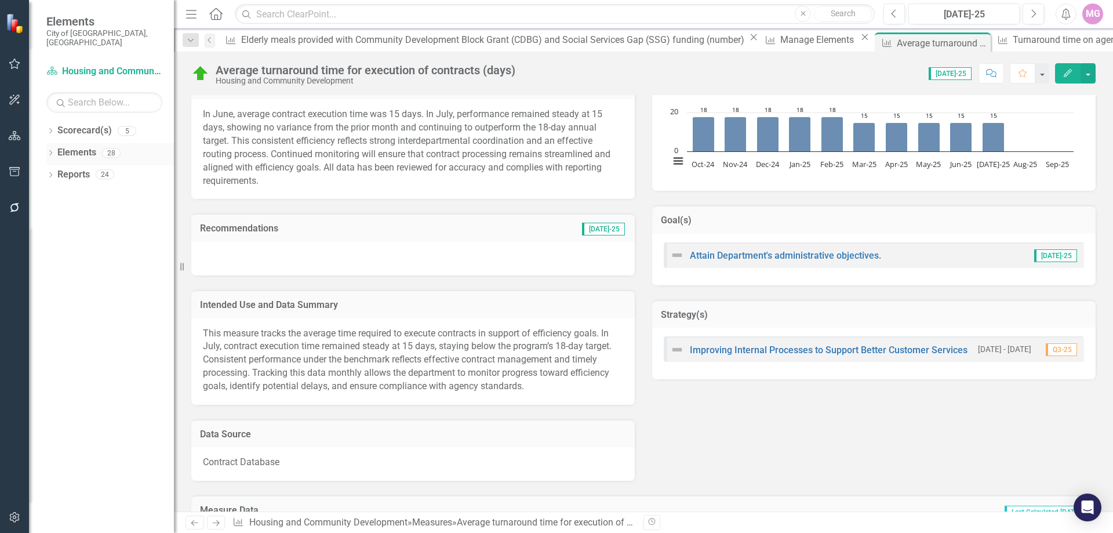
click at [93, 146] on link "Elements" at bounding box center [76, 152] width 39 height 13
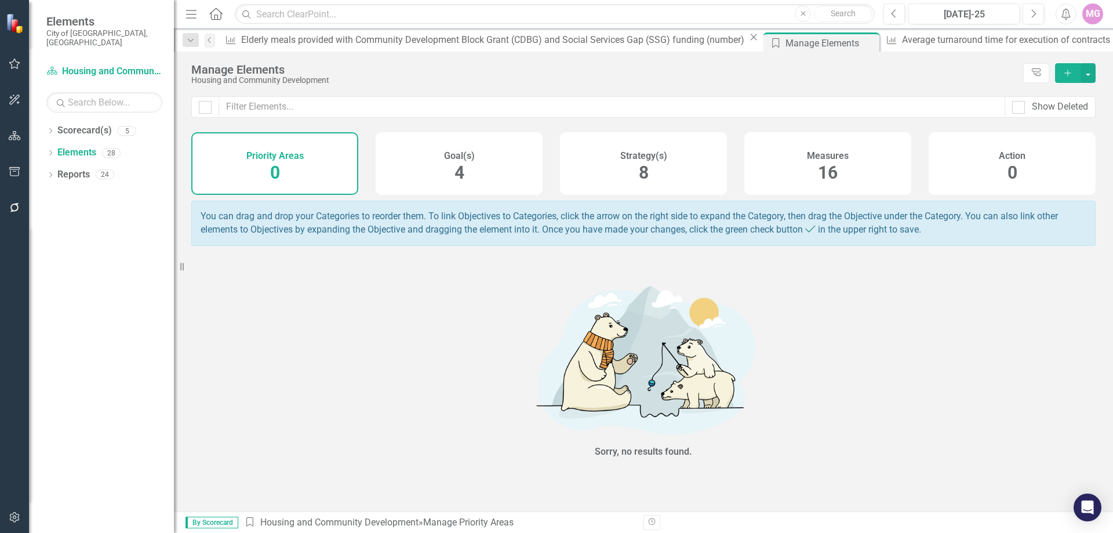
click at [838, 159] on h4 "Measures" at bounding box center [828, 156] width 42 height 10
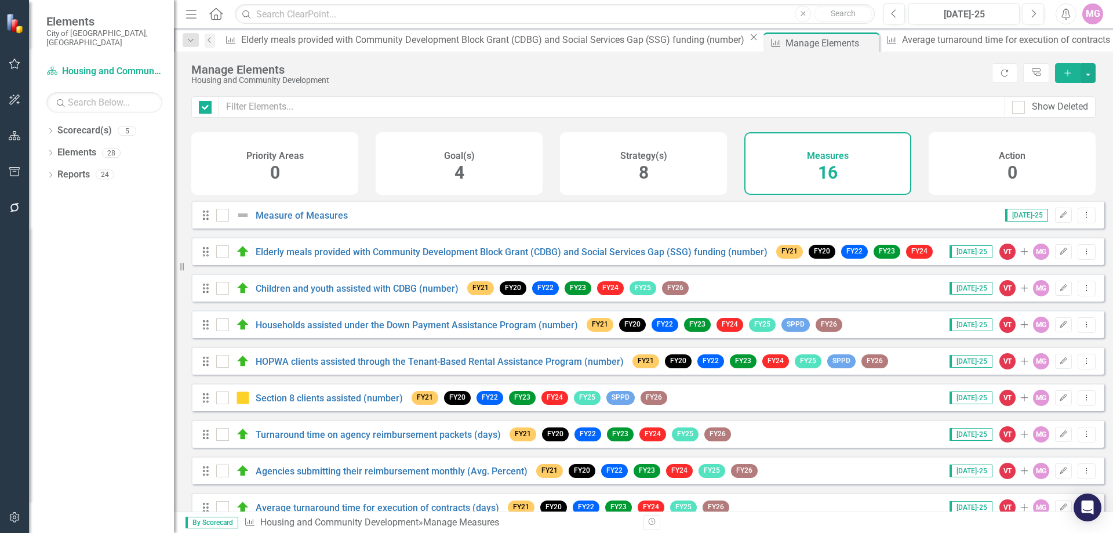
checkbox input "false"
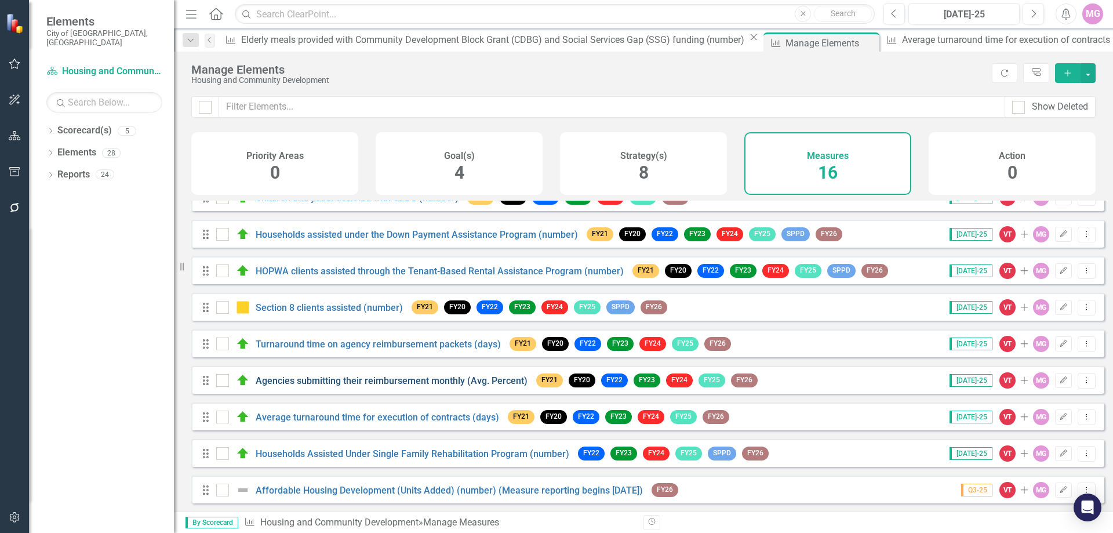
scroll to position [174, 0]
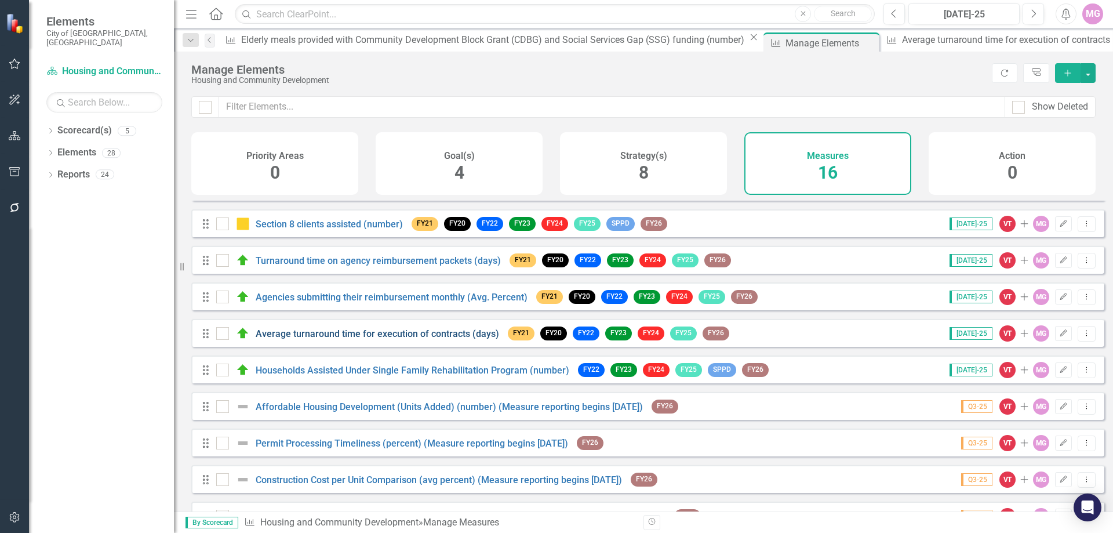
click at [360, 339] on link "Average turnaround time for execution of contracts (days)" at bounding box center [378, 333] width 244 height 11
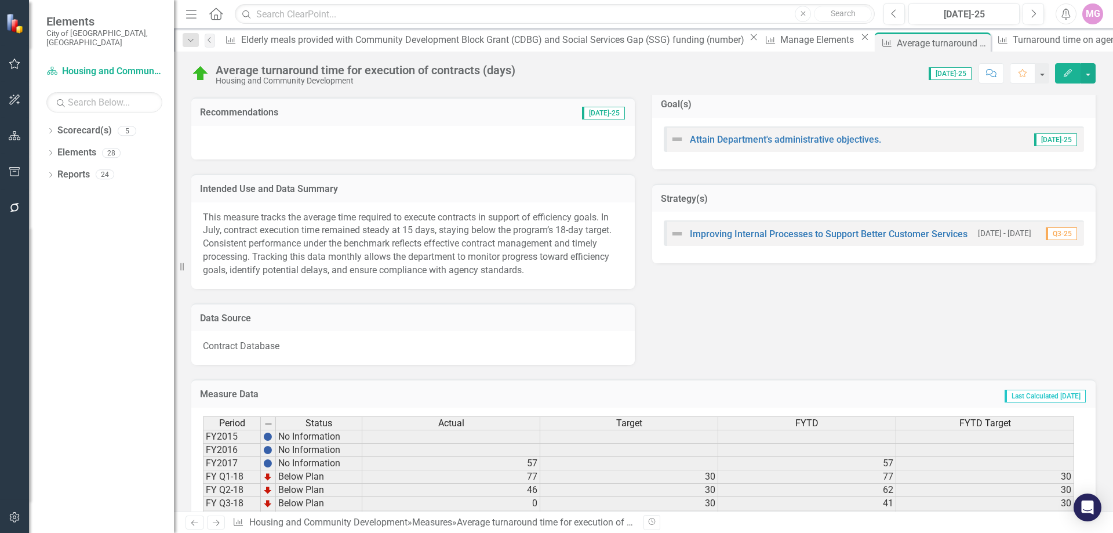
scroll to position [580, 0]
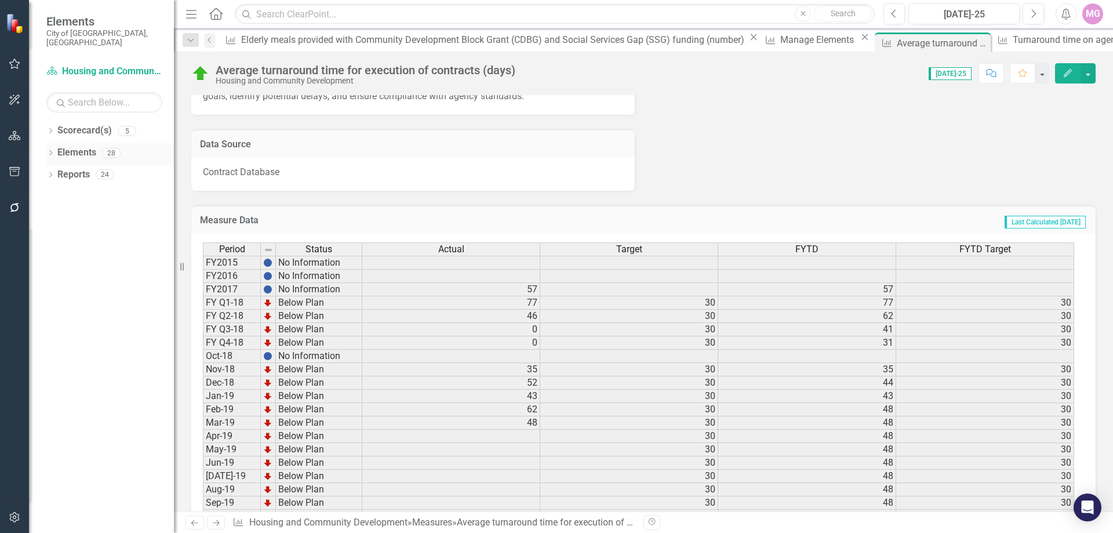
click at [66, 146] on link "Elements" at bounding box center [76, 152] width 39 height 13
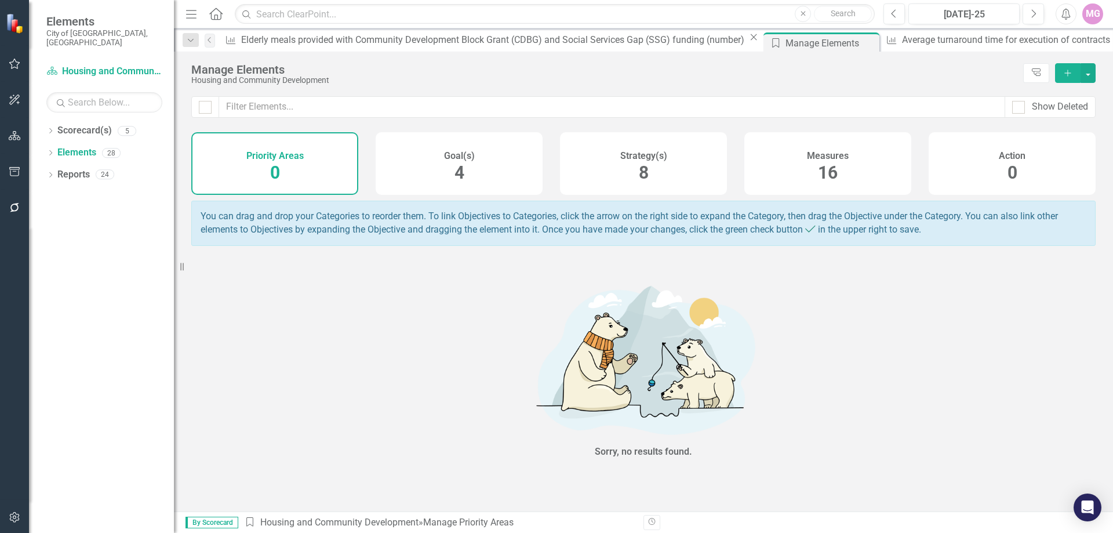
click at [847, 144] on div "Measures 16" at bounding box center [827, 163] width 167 height 63
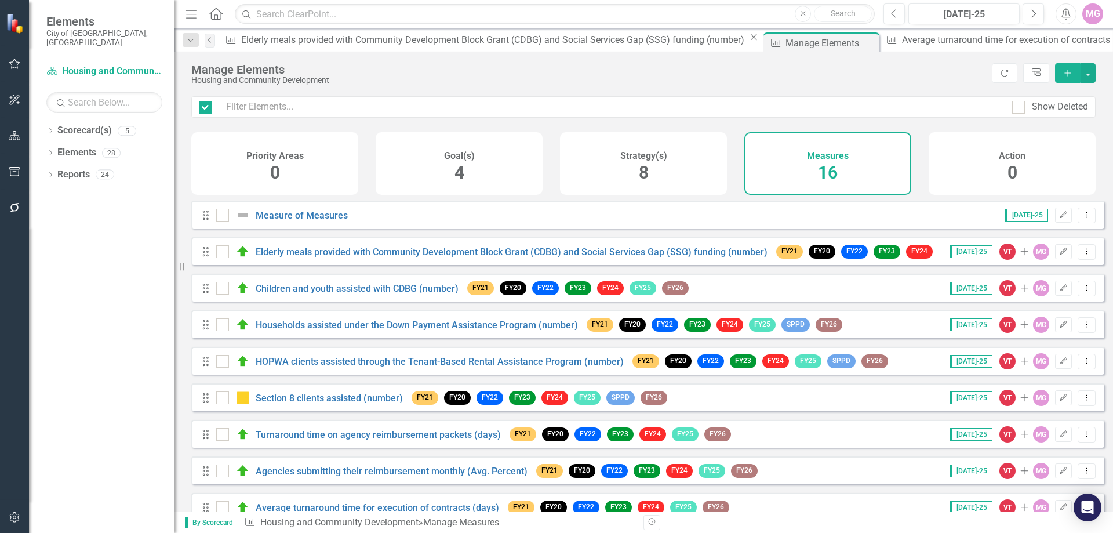
checkbox input "false"
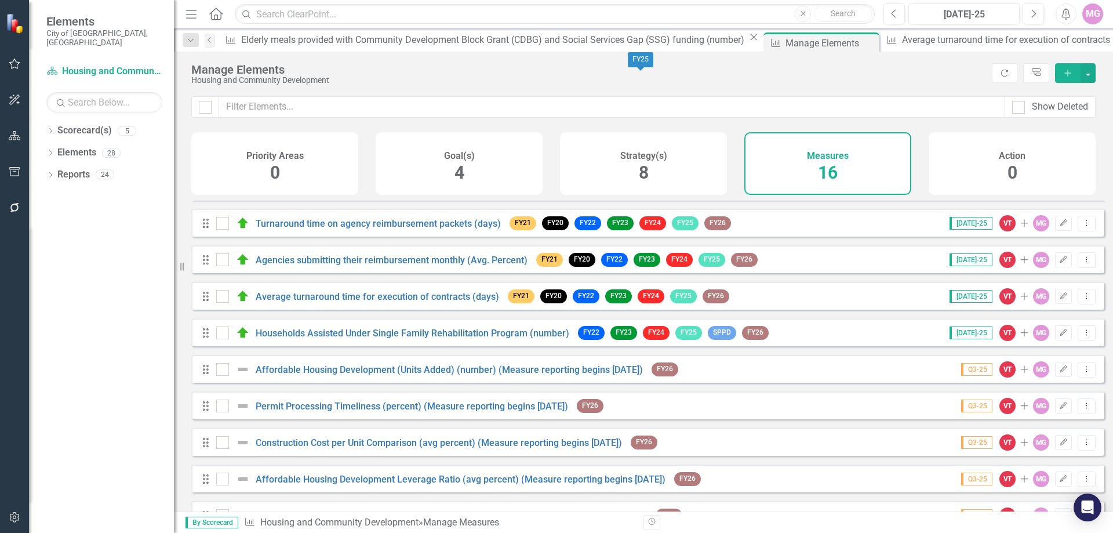
scroll to position [232, 0]
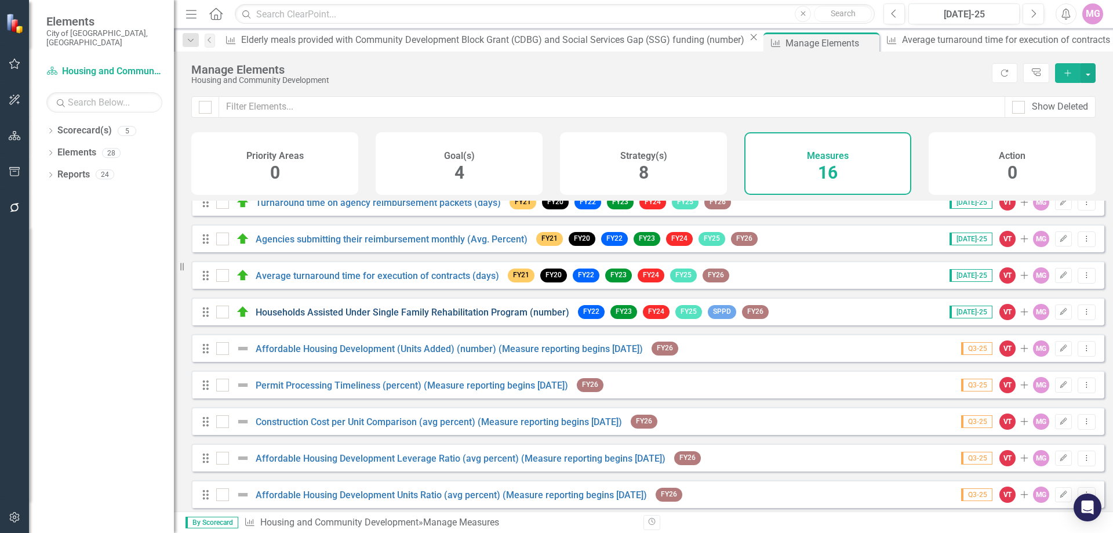
click at [438, 318] on link "Households Assisted Under Single Family Rehabilitation Program (number)" at bounding box center [413, 312] width 314 height 11
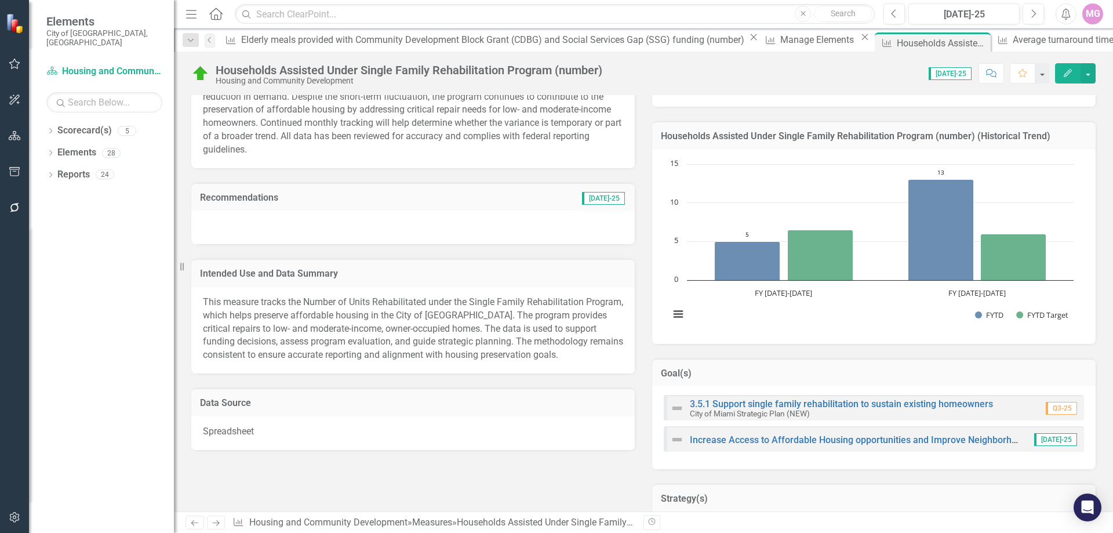
scroll to position [464, 0]
